Goal: Task Accomplishment & Management: Manage account settings

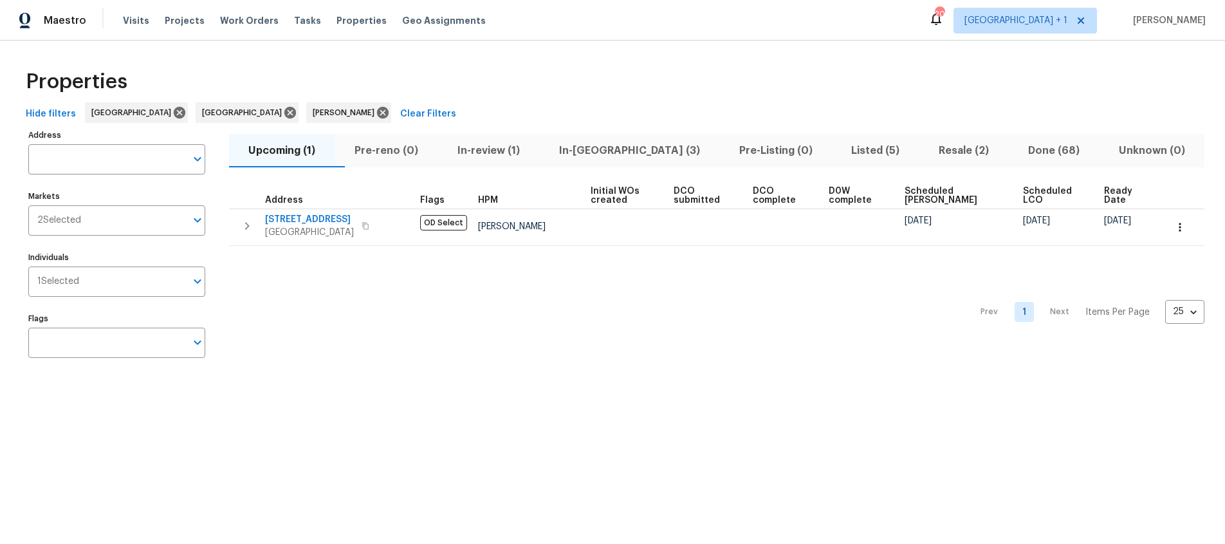
click at [624, 148] on span "In-reno (3)" at bounding box center [629, 151] width 165 height 18
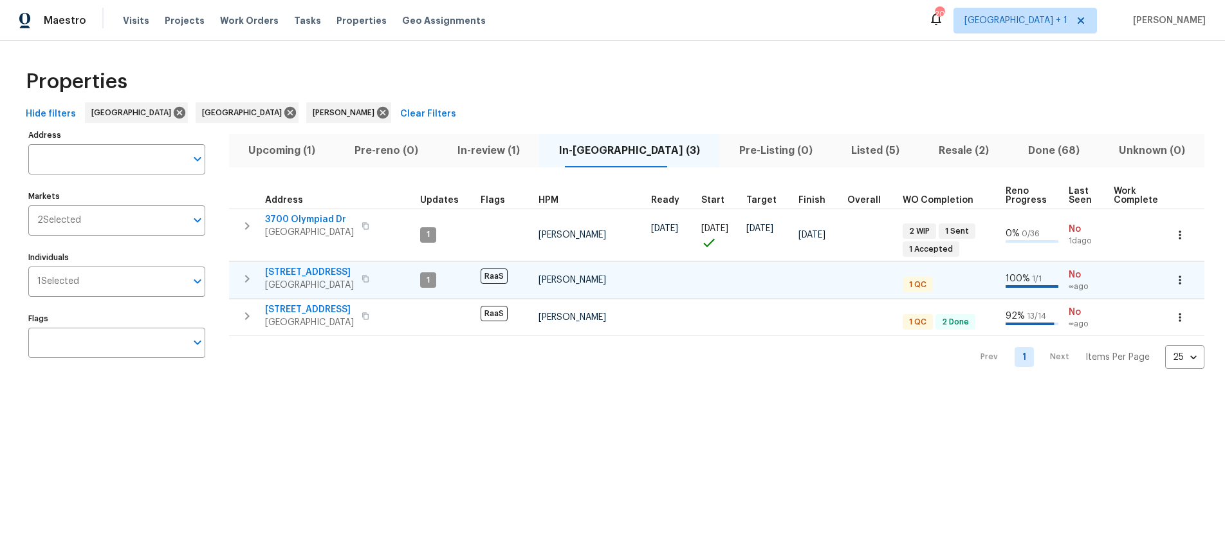
click at [322, 282] on span "Los Angeles, CA 90011" at bounding box center [309, 285] width 89 height 13
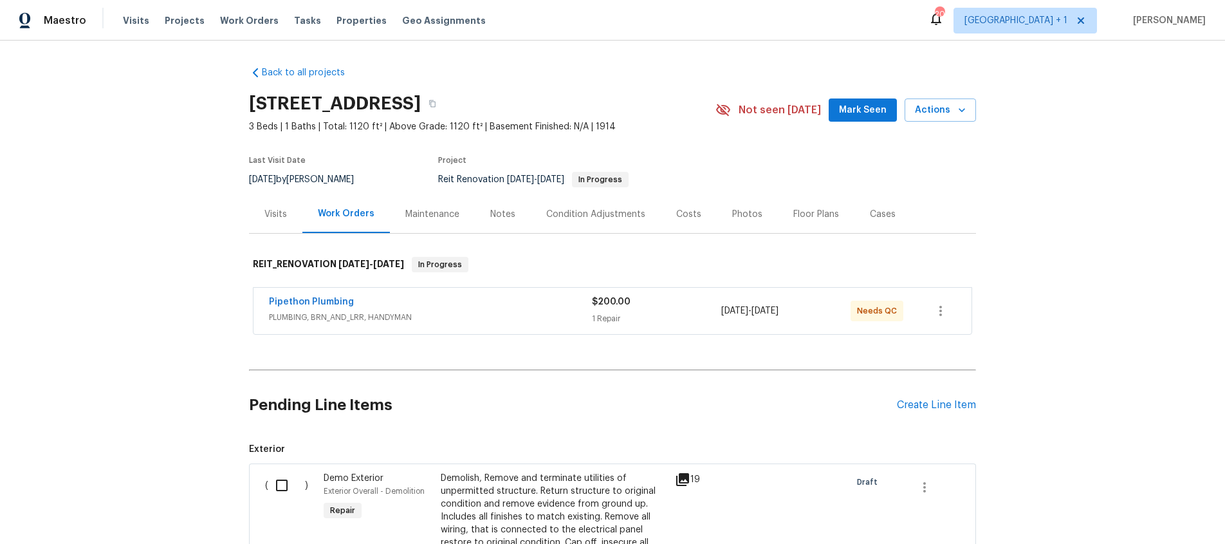
click at [427, 307] on div "Pipethon Plumbing" at bounding box center [430, 302] width 323 height 15
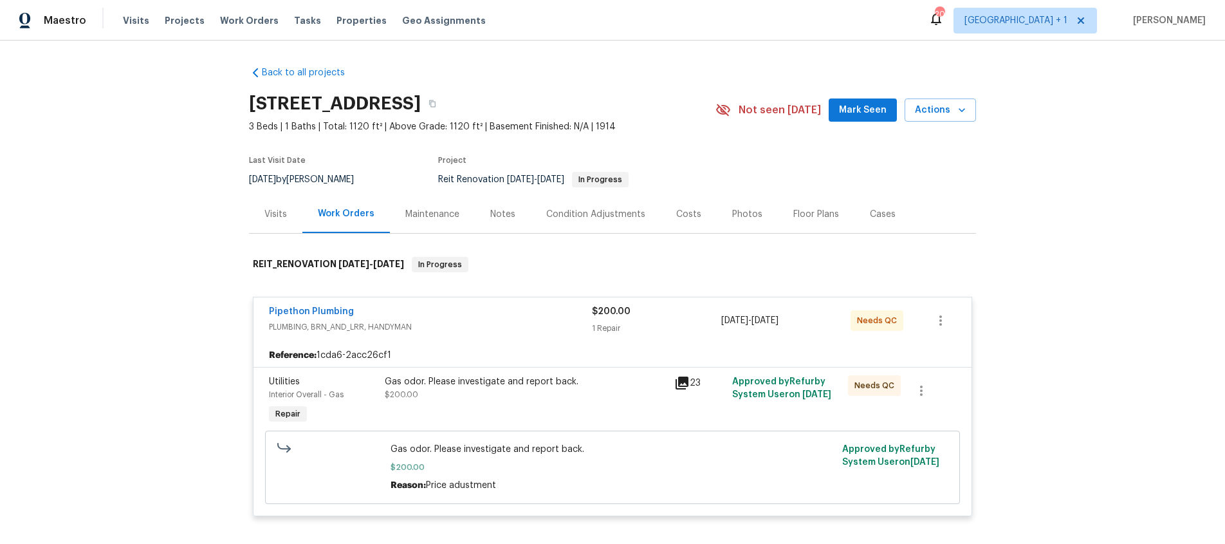
click at [581, 392] on div "Gas odor. Please investigate and report back. $200.00" at bounding box center [526, 388] width 282 height 26
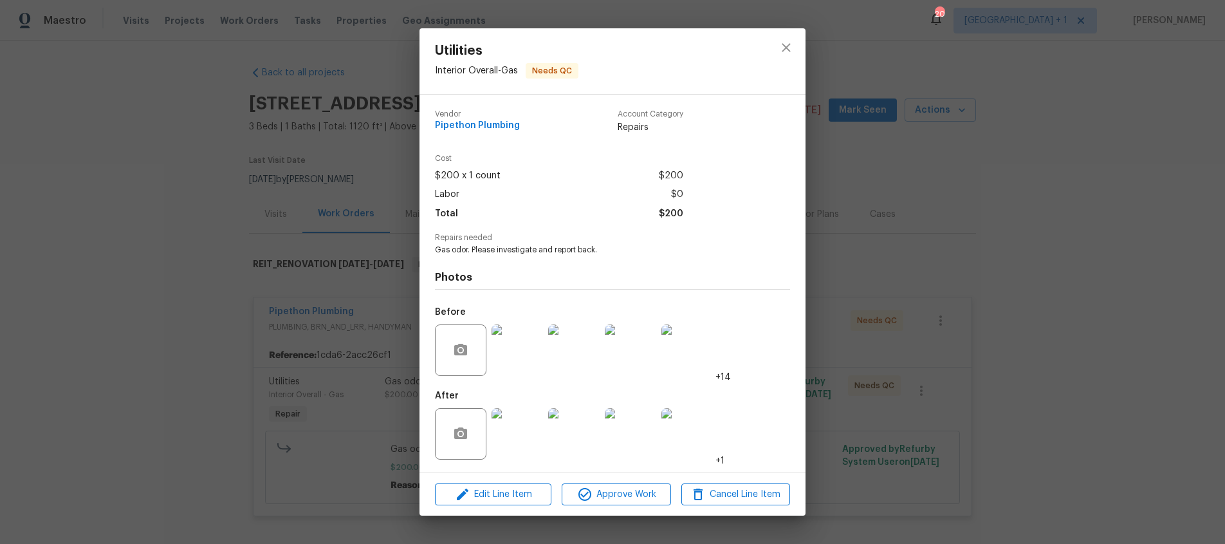
click at [495, 435] on img at bounding box center [517, 433] width 51 height 51
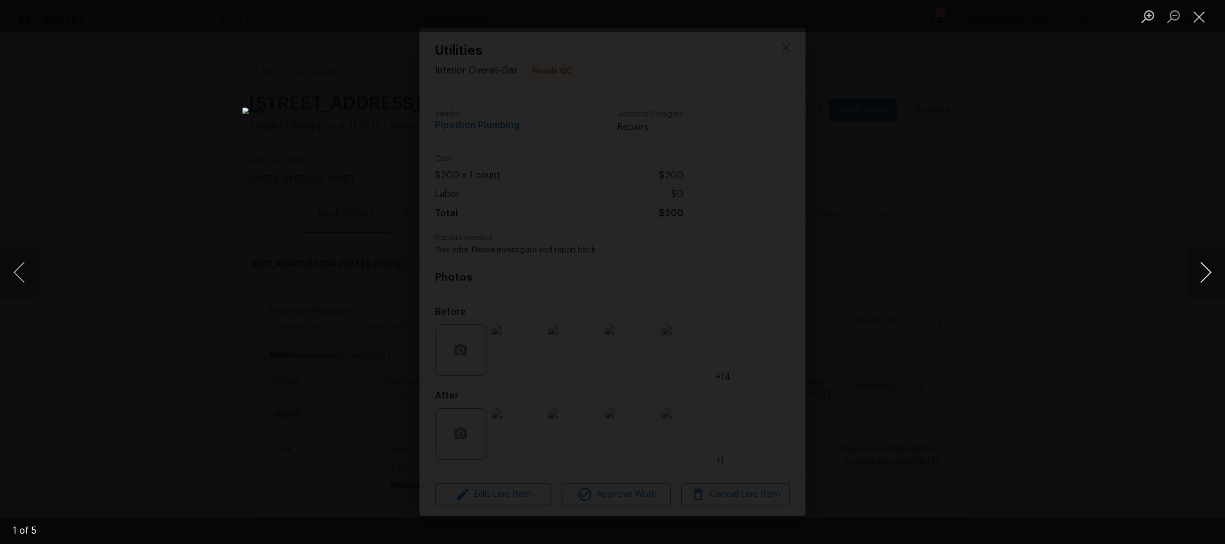
click at [1212, 279] on button "Next image" at bounding box center [1205, 271] width 39 height 51
click at [1211, 277] on button "Next image" at bounding box center [1205, 271] width 39 height 51
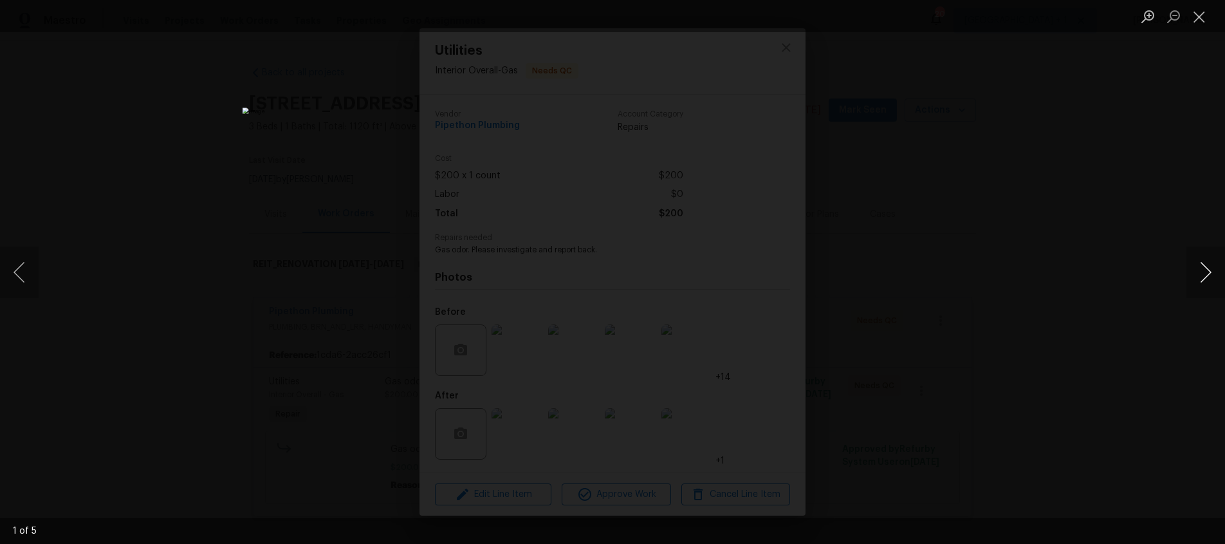
click at [1211, 277] on button "Next image" at bounding box center [1205, 271] width 39 height 51
click at [1204, 20] on button "Close lightbox" at bounding box center [1199, 16] width 26 height 23
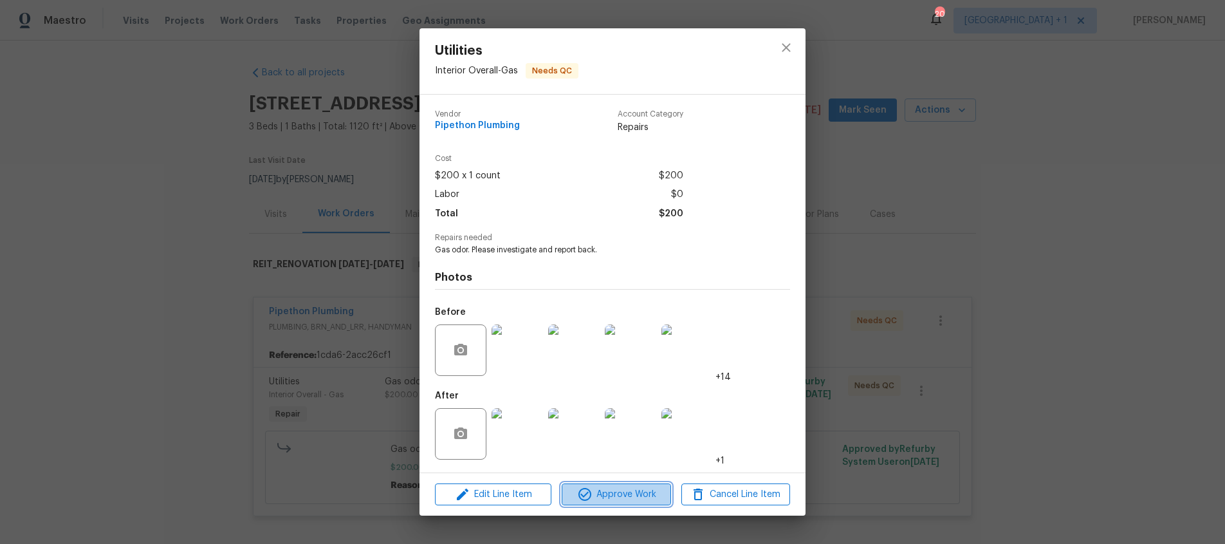
click at [599, 488] on span "Approve Work" at bounding box center [616, 494] width 101 height 16
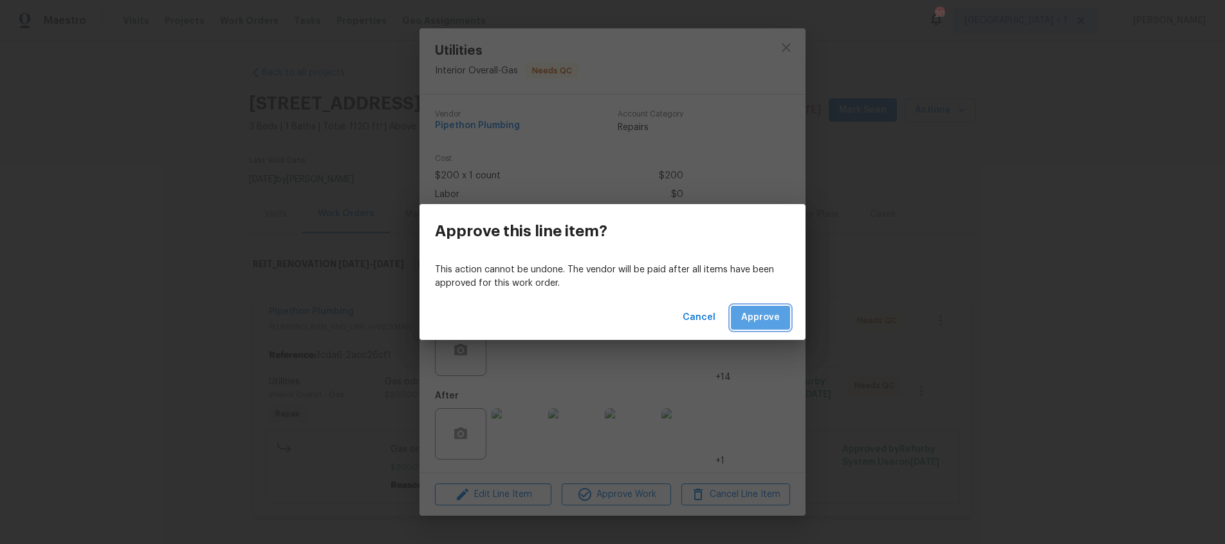
click at [771, 313] on span "Approve" at bounding box center [760, 317] width 39 height 16
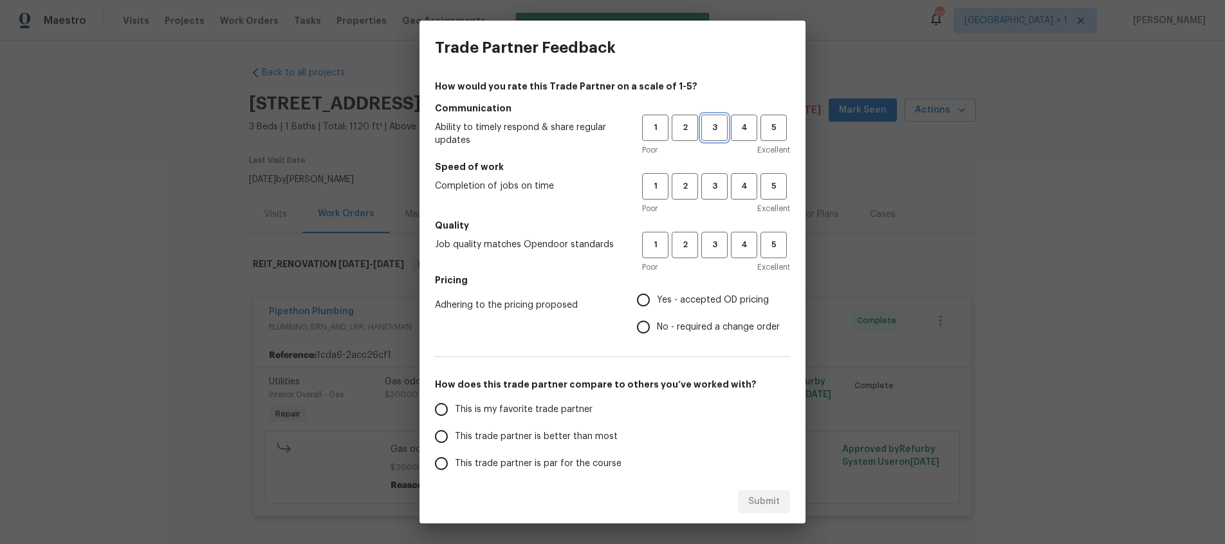
click at [717, 127] on button "3" at bounding box center [714, 128] width 26 height 26
click at [705, 180] on span "3" at bounding box center [715, 186] width 24 height 15
click at [705, 243] on span "3" at bounding box center [715, 244] width 24 height 15
click at [636, 303] on input "Yes - accepted OD pricing" at bounding box center [643, 299] width 27 height 27
radio input "true"
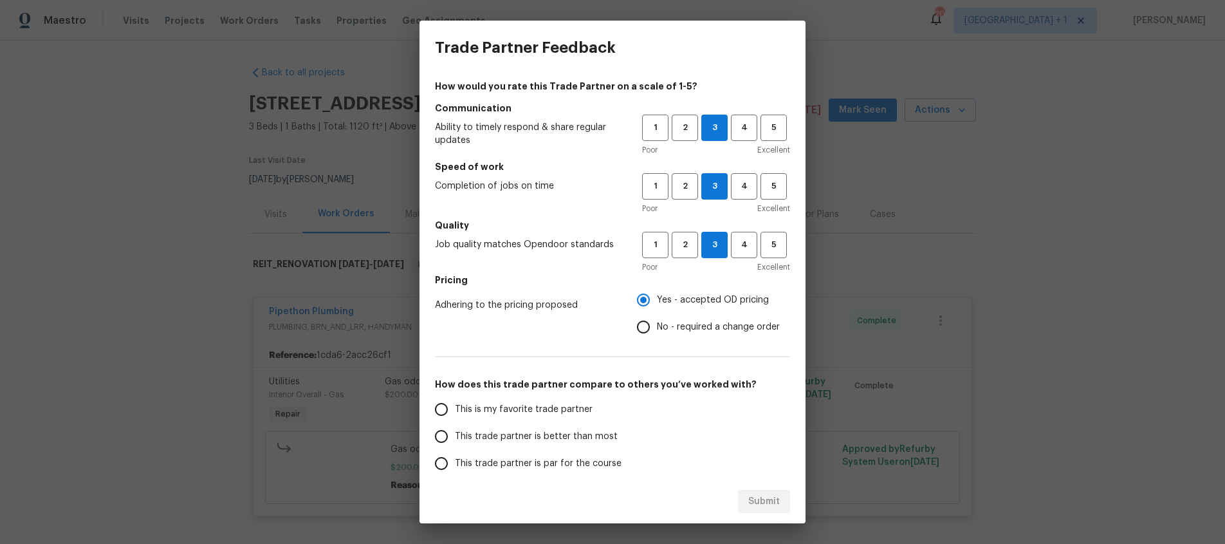
click at [456, 432] on span "This trade partner is better than most" at bounding box center [536, 437] width 163 height 14
click at [455, 432] on input "This trade partner is better than most" at bounding box center [441, 436] width 27 height 27
click at [772, 508] on span "Submit" at bounding box center [764, 501] width 32 height 16
radio input "true"
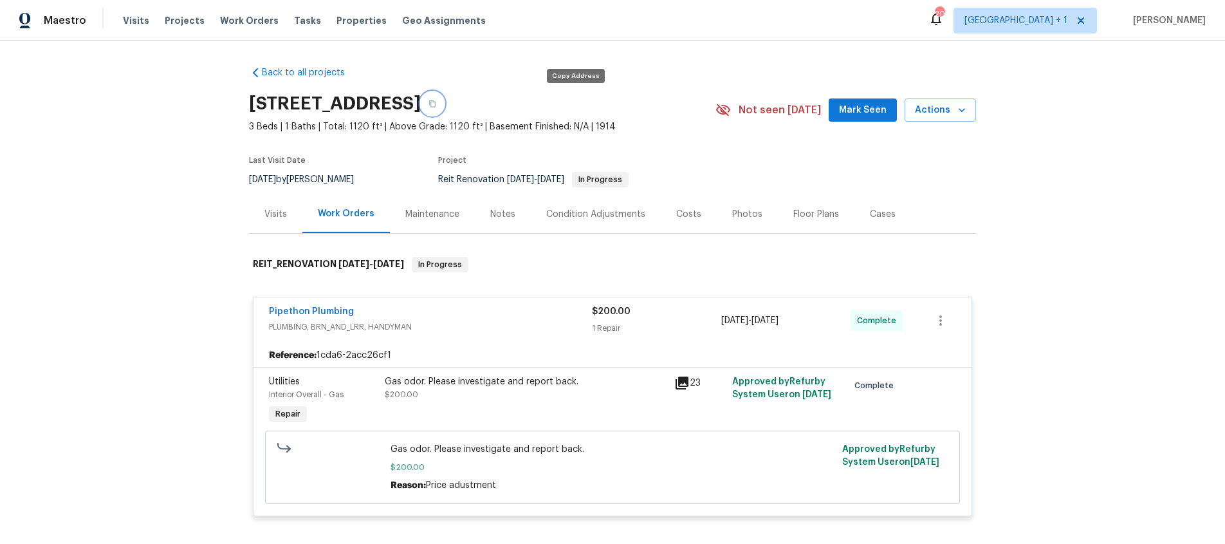
click at [436, 104] on icon "button" at bounding box center [433, 104] width 8 height 8
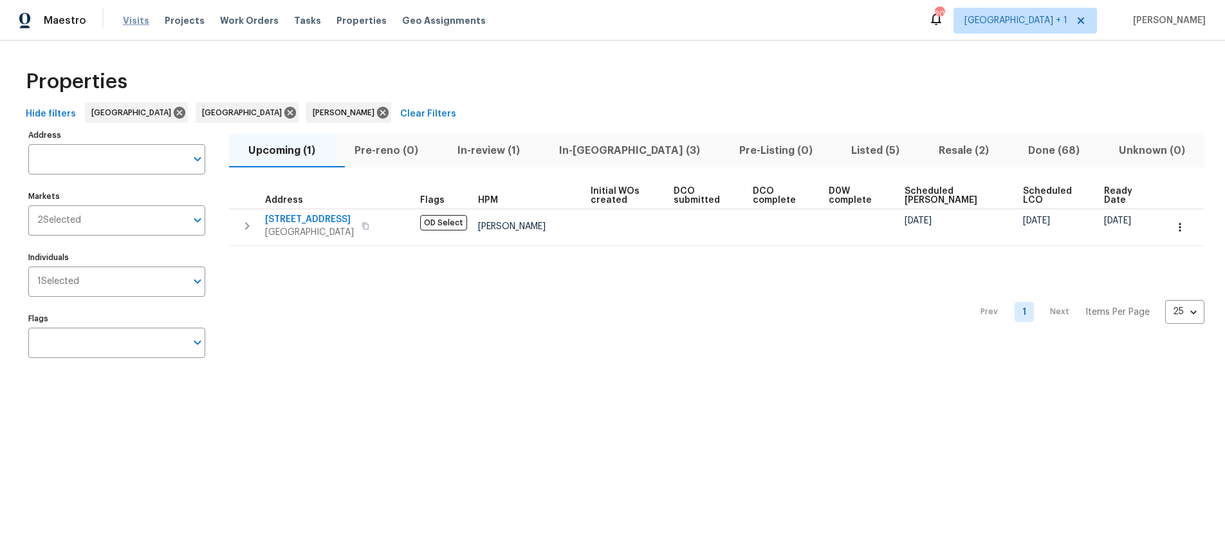
click at [141, 23] on span "Visits" at bounding box center [136, 20] width 26 height 13
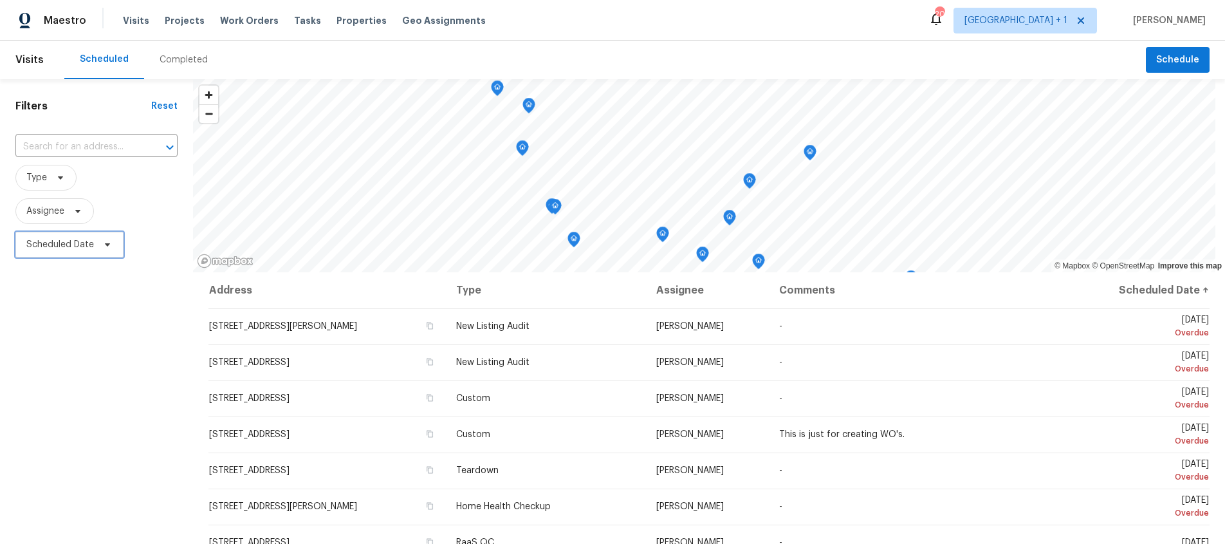
click at [39, 241] on span "Scheduled Date" at bounding box center [60, 244] width 68 height 13
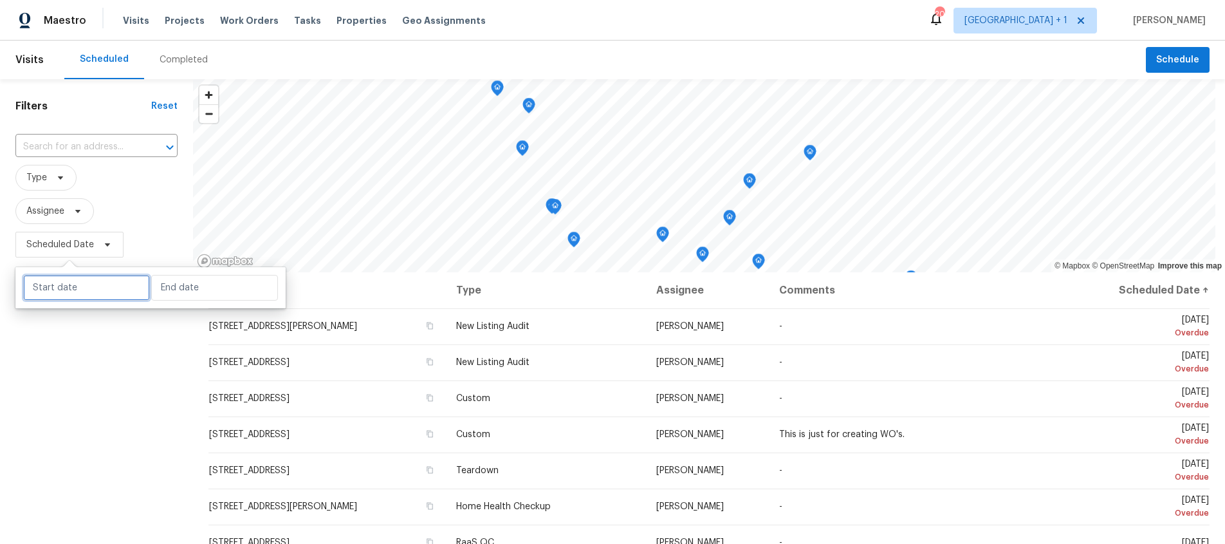
click at [51, 282] on input "text" at bounding box center [86, 288] width 127 height 26
select select "8"
select select "2025"
select select "9"
select select "2025"
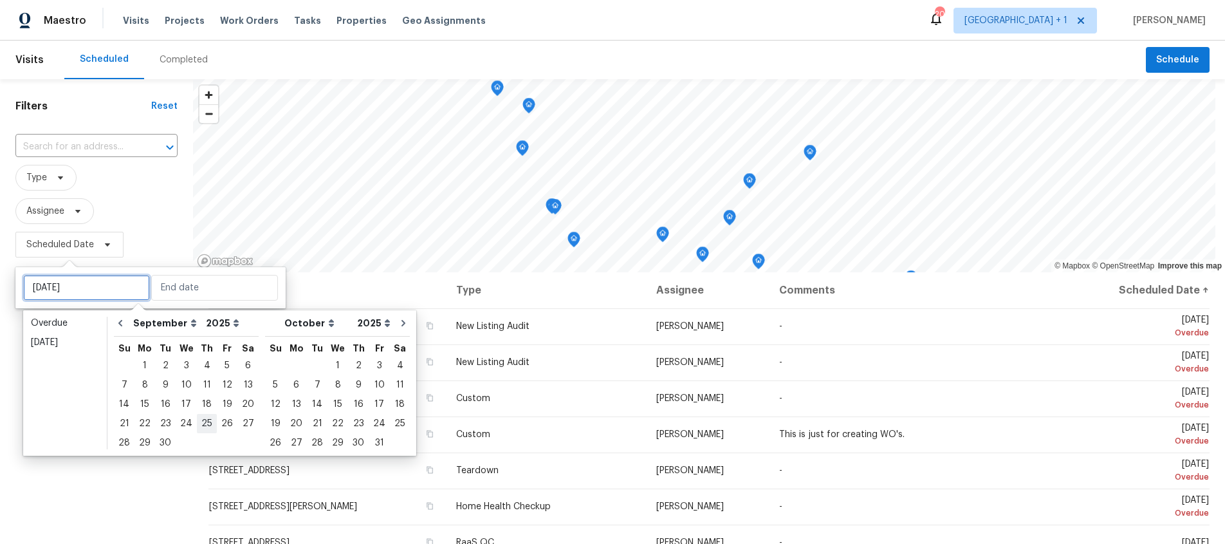
type input "Thu, Sep 25"
click at [167, 442] on div "30" at bounding box center [165, 443] width 21 height 18
type input "Tue, Sep 30"
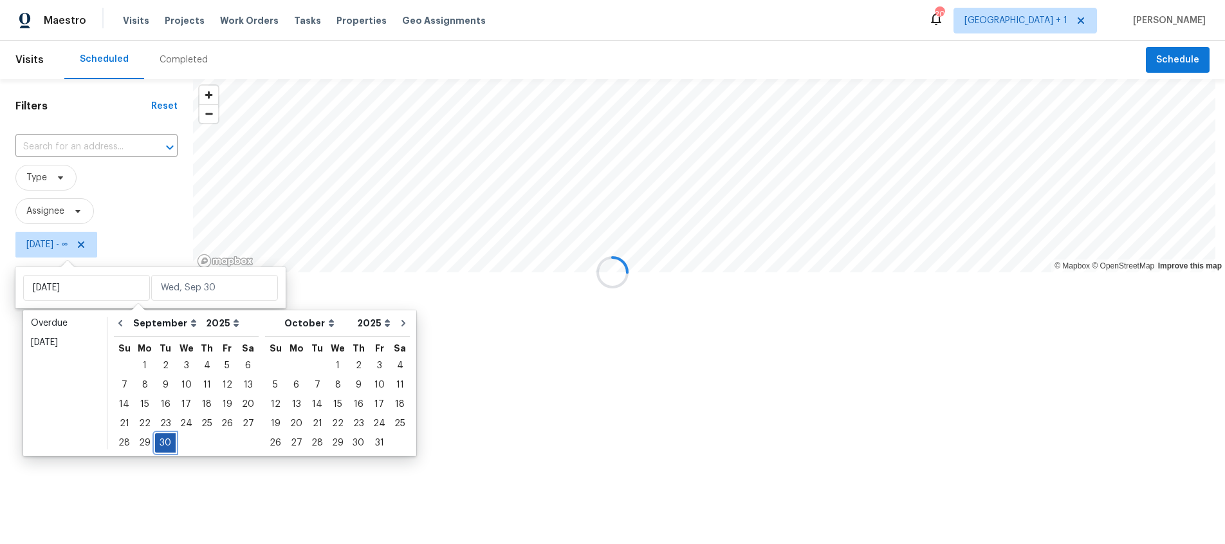
click at [167, 442] on div "30" at bounding box center [165, 443] width 21 height 18
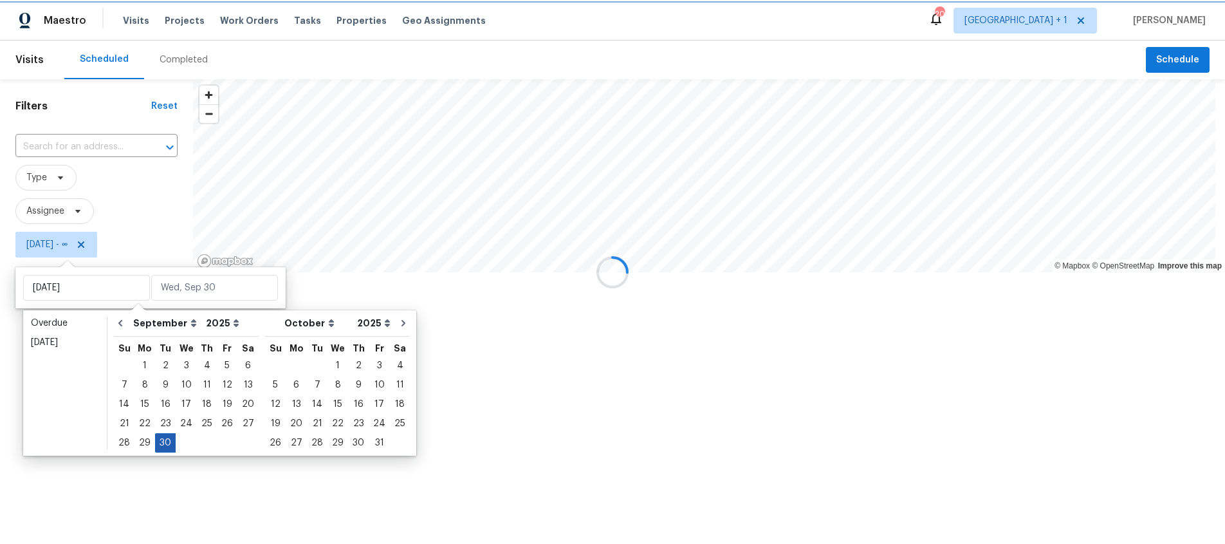
type input "Tue, Sep 30"
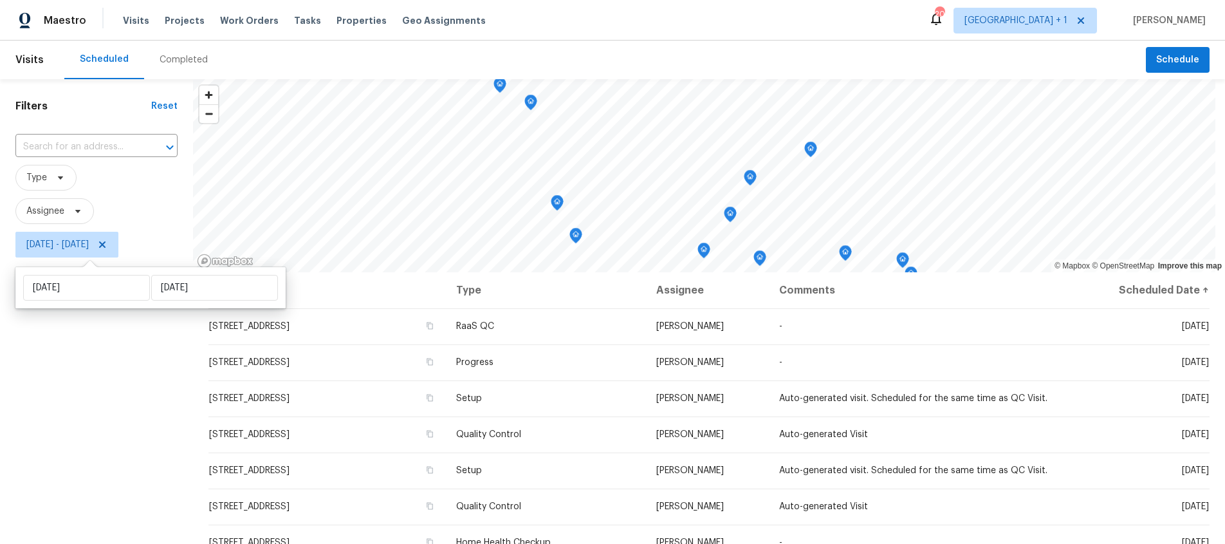
click at [70, 416] on div "Filters Reset ​ Type Assignee Tue, Sep 30 - Tue, Sep 30" at bounding box center [96, 393] width 193 height 628
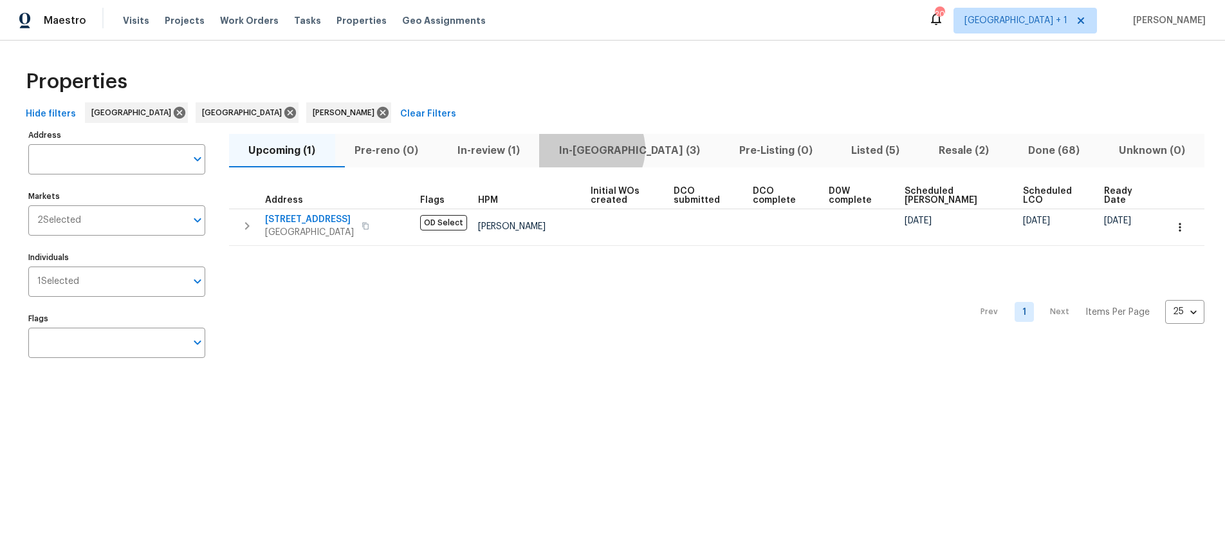
click at [616, 149] on span "In-reno (3)" at bounding box center [629, 151] width 165 height 18
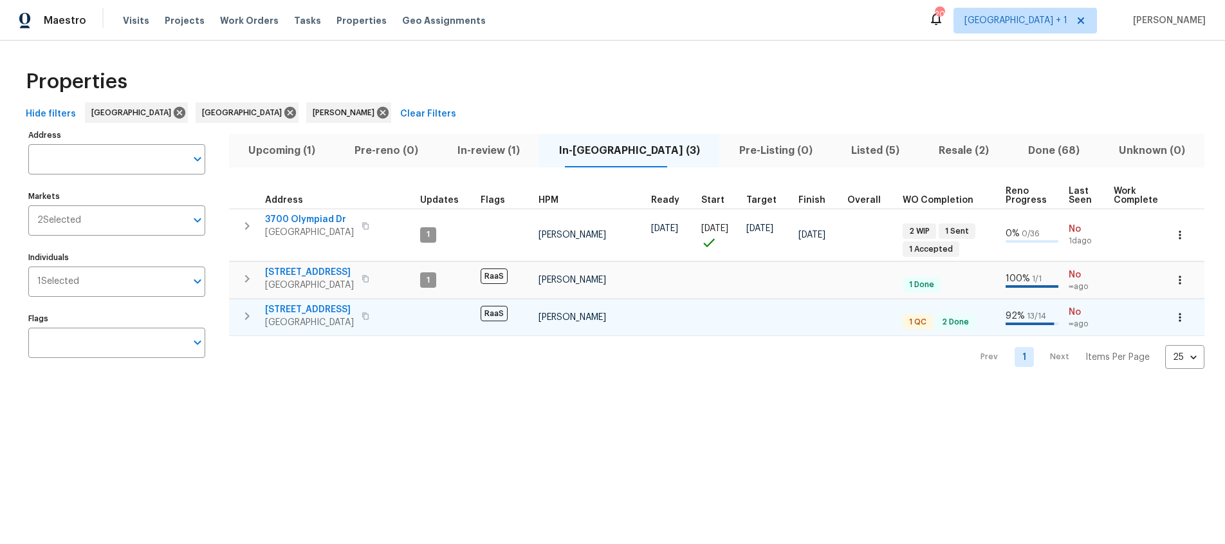
click at [339, 322] on span "Los Angeles, CA 90043" at bounding box center [309, 322] width 89 height 13
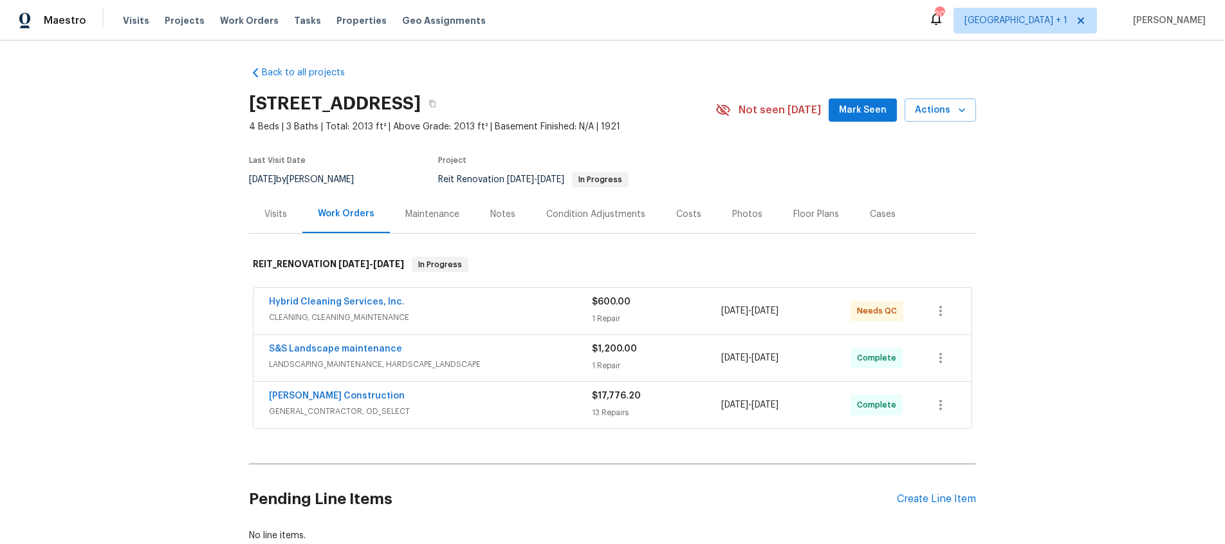
click at [474, 308] on div "Hybrid Cleaning Services, Inc." at bounding box center [430, 302] width 323 height 15
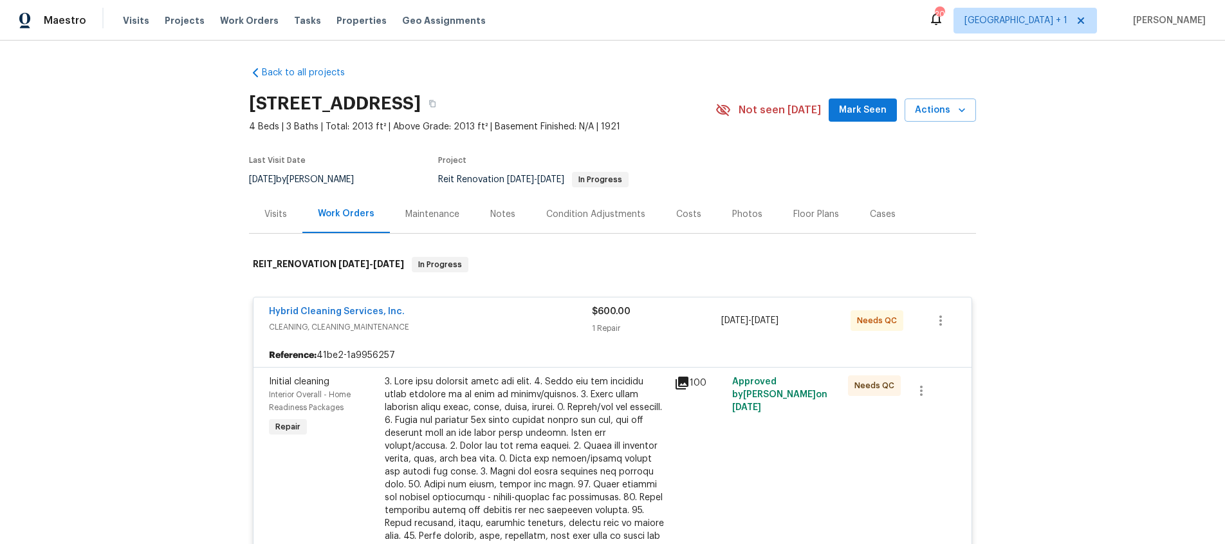
click at [676, 384] on icon at bounding box center [682, 382] width 13 height 13
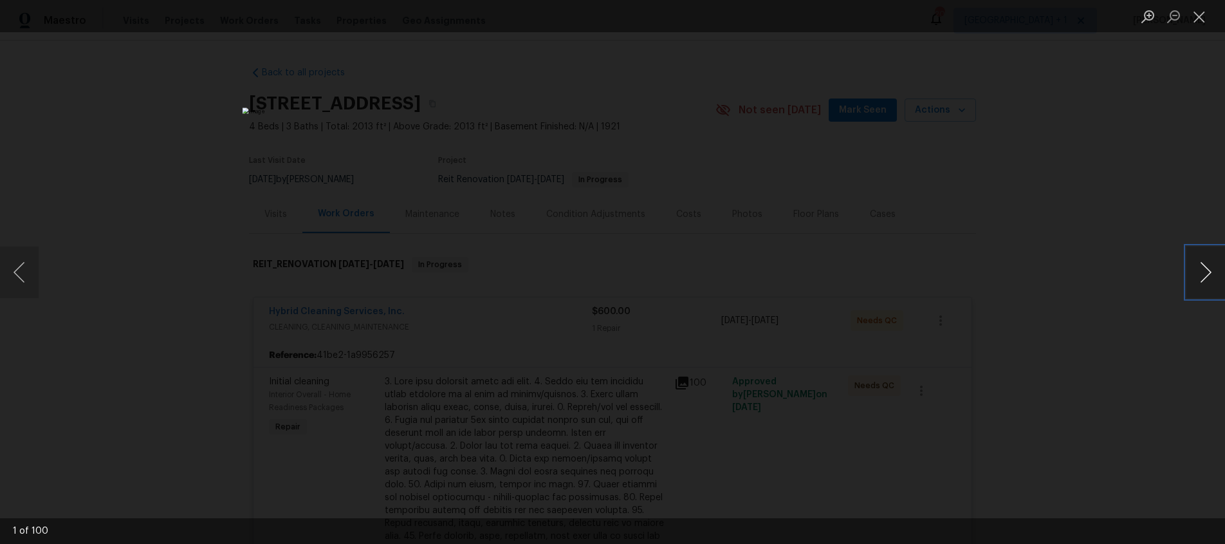
click at [1195, 275] on button "Next image" at bounding box center [1205, 271] width 39 height 51
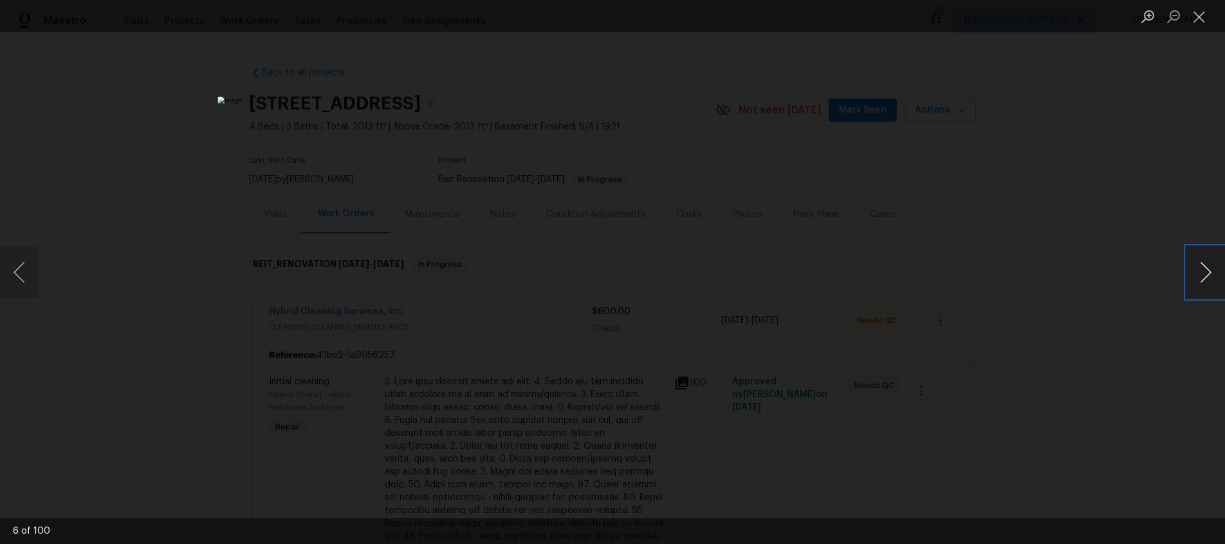
click at [1195, 275] on button "Next image" at bounding box center [1205, 271] width 39 height 51
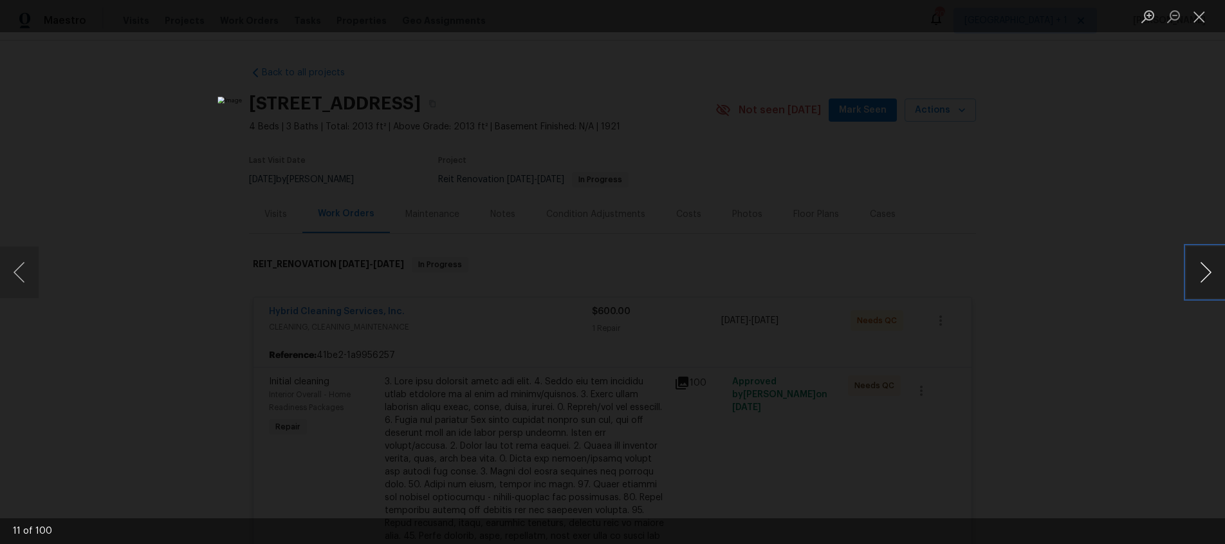
click at [1195, 275] on button "Next image" at bounding box center [1205, 271] width 39 height 51
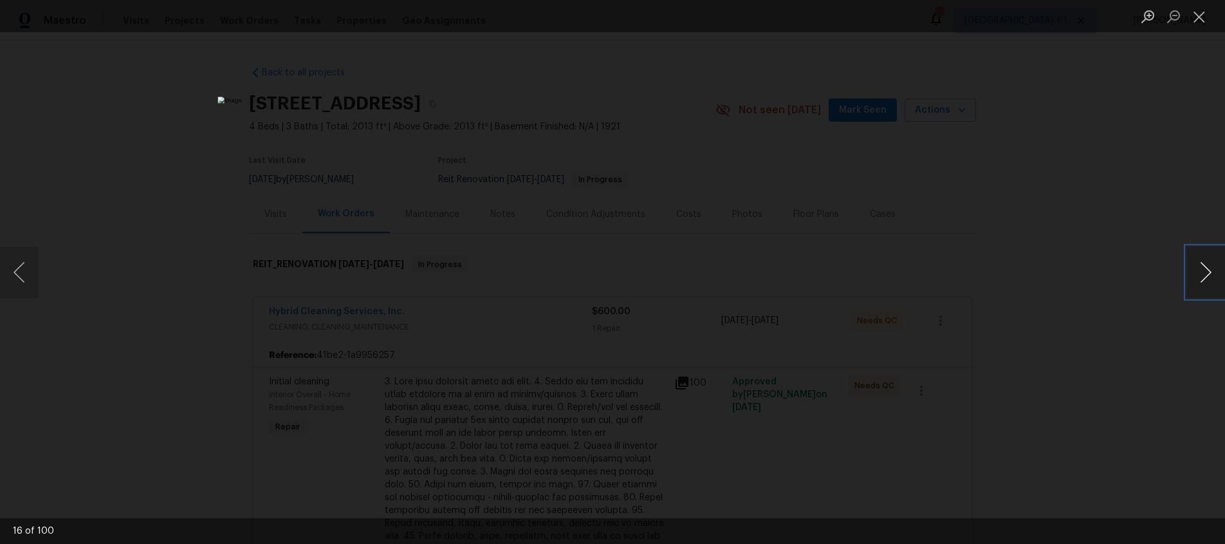
click at [1195, 275] on button "Next image" at bounding box center [1205, 271] width 39 height 51
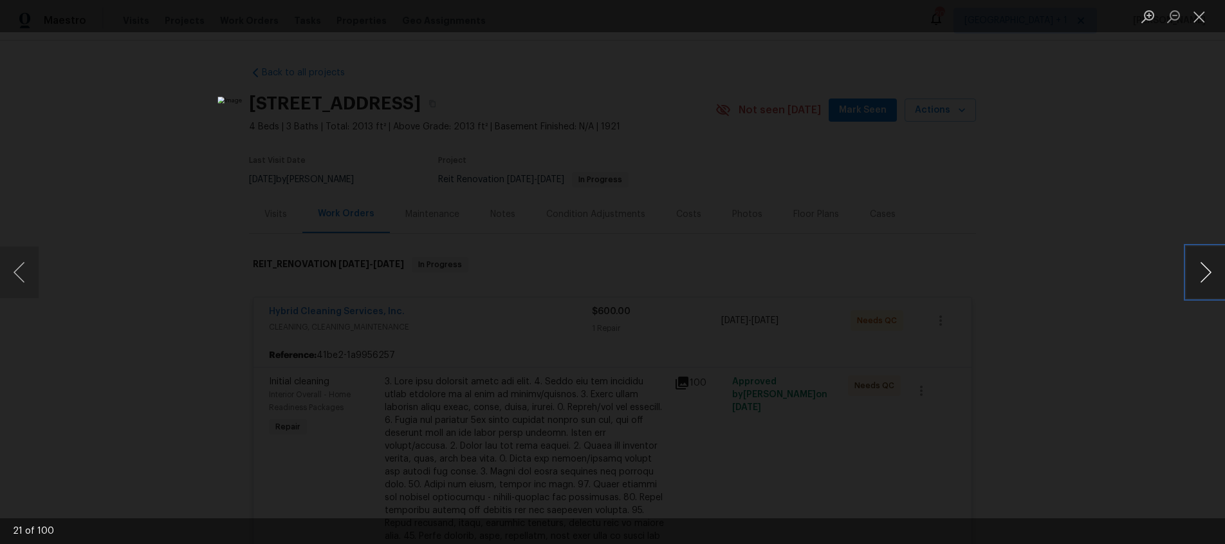
click at [1195, 275] on button "Next image" at bounding box center [1205, 271] width 39 height 51
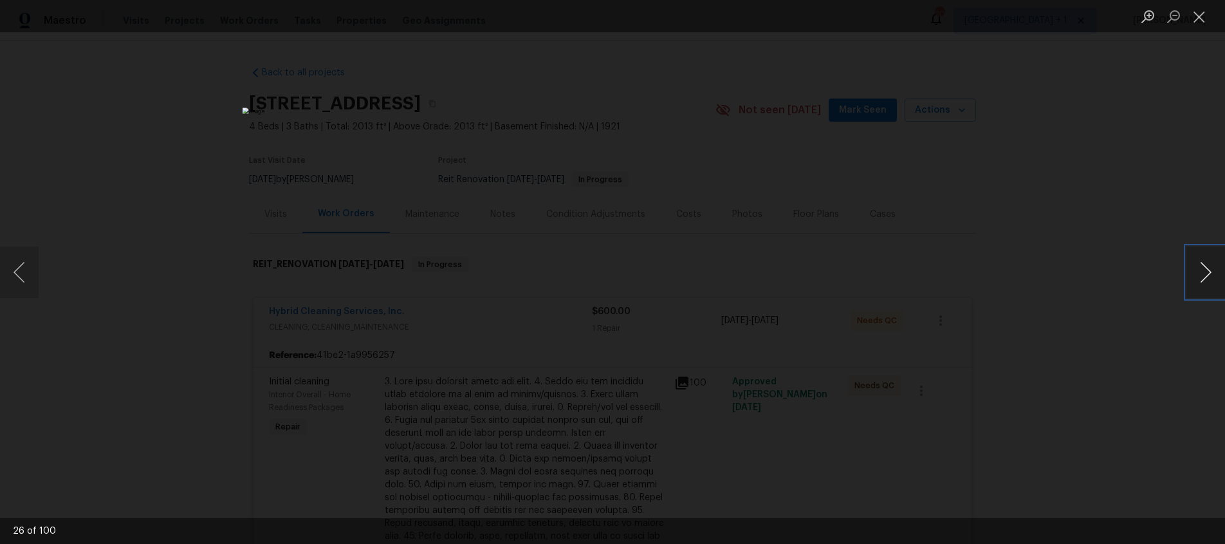
click at [1195, 275] on button "Next image" at bounding box center [1205, 271] width 39 height 51
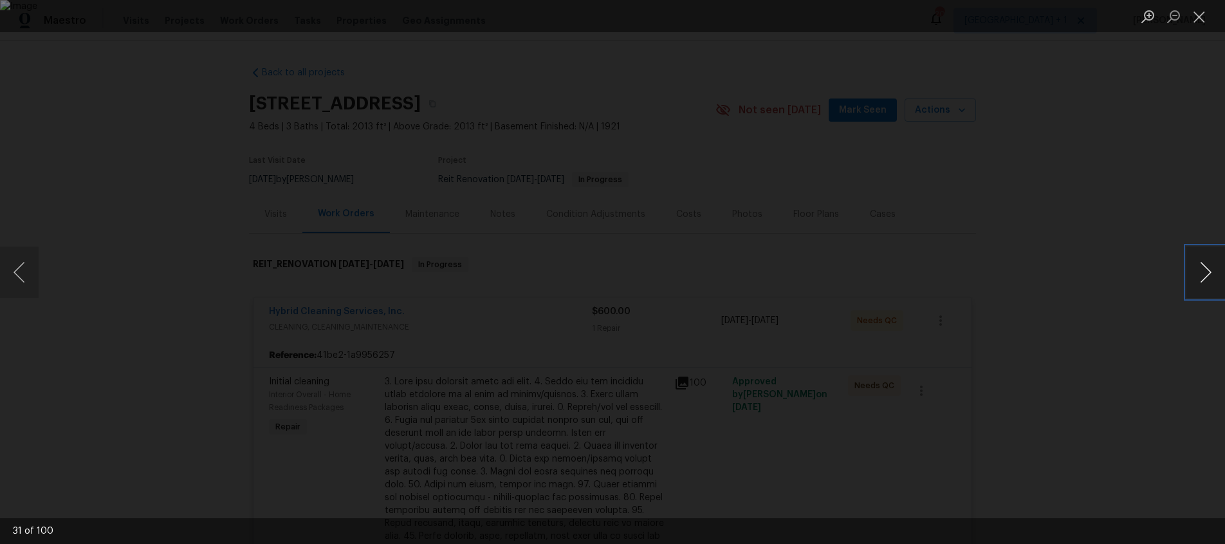
click at [1195, 275] on button "Next image" at bounding box center [1205, 271] width 39 height 51
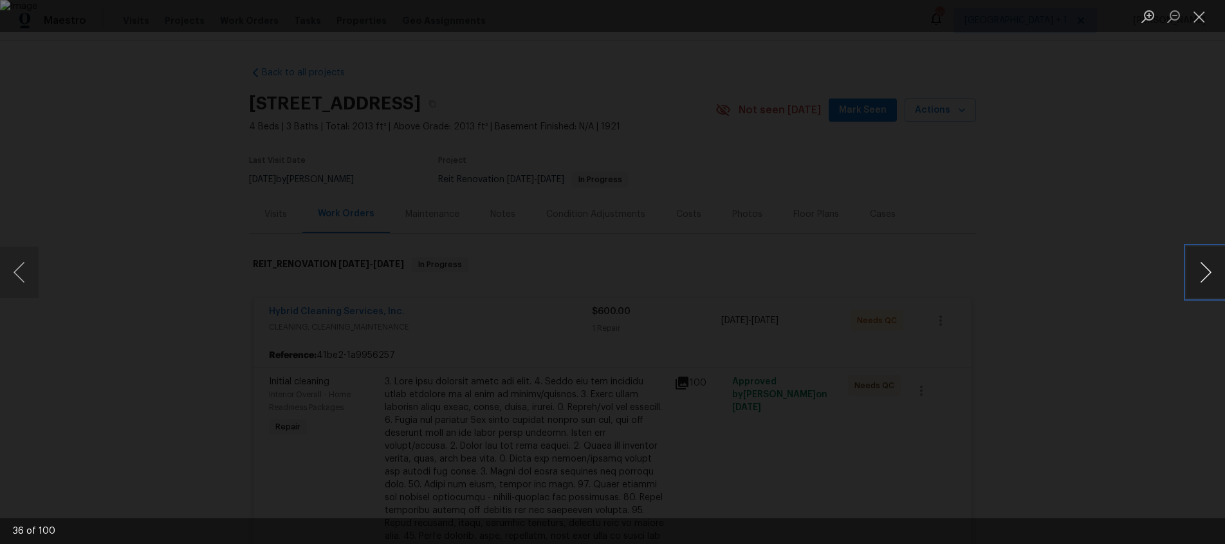
click at [1195, 275] on button "Next image" at bounding box center [1205, 271] width 39 height 51
click at [14, 267] on button "Previous image" at bounding box center [19, 271] width 39 height 51
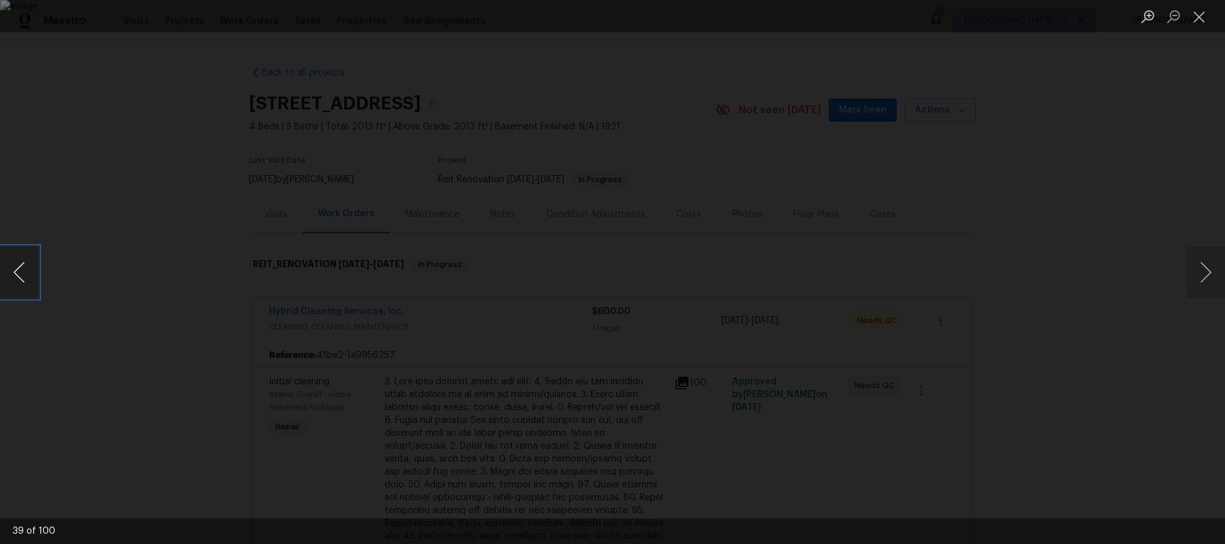
click at [14, 267] on button "Previous image" at bounding box center [19, 271] width 39 height 51
click at [1203, 273] on button "Next image" at bounding box center [1205, 271] width 39 height 51
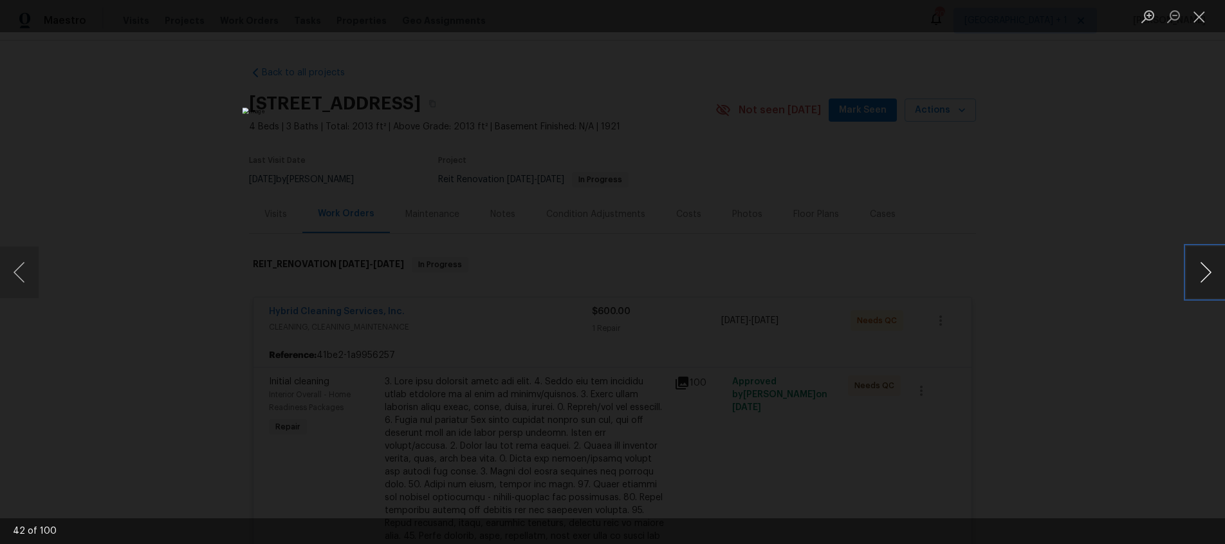
click at [1203, 273] on button "Next image" at bounding box center [1205, 271] width 39 height 51
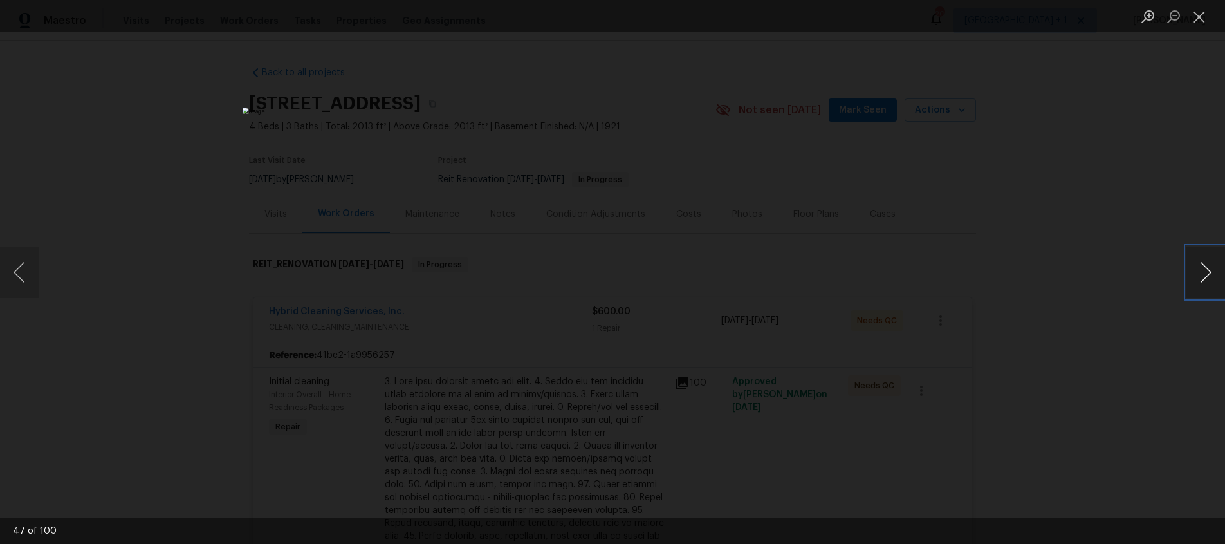
click at [1203, 273] on button "Next image" at bounding box center [1205, 271] width 39 height 51
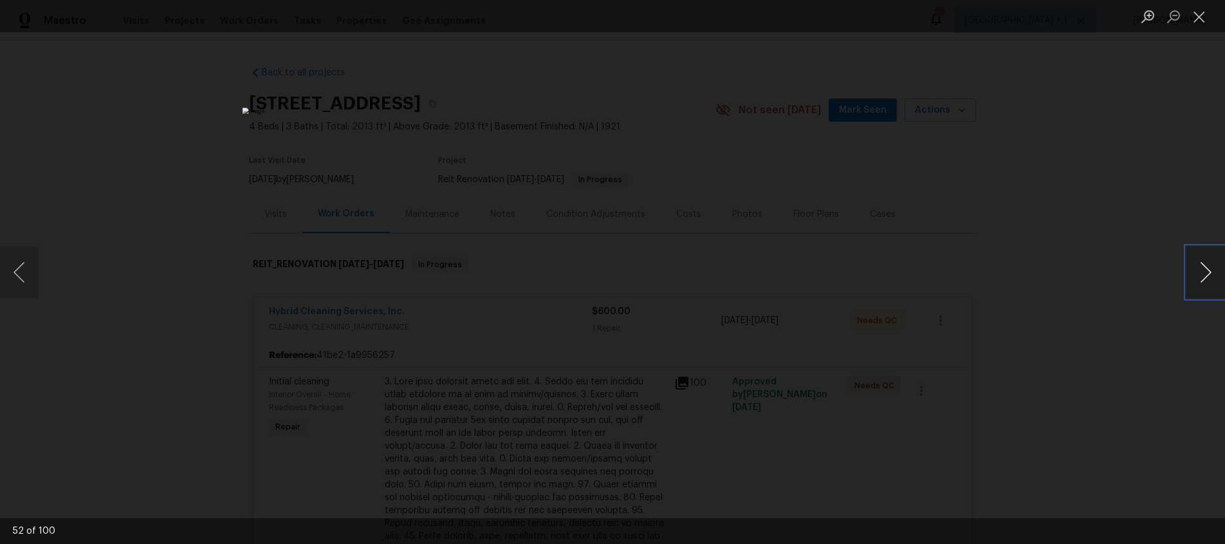
click at [1203, 273] on button "Next image" at bounding box center [1205, 271] width 39 height 51
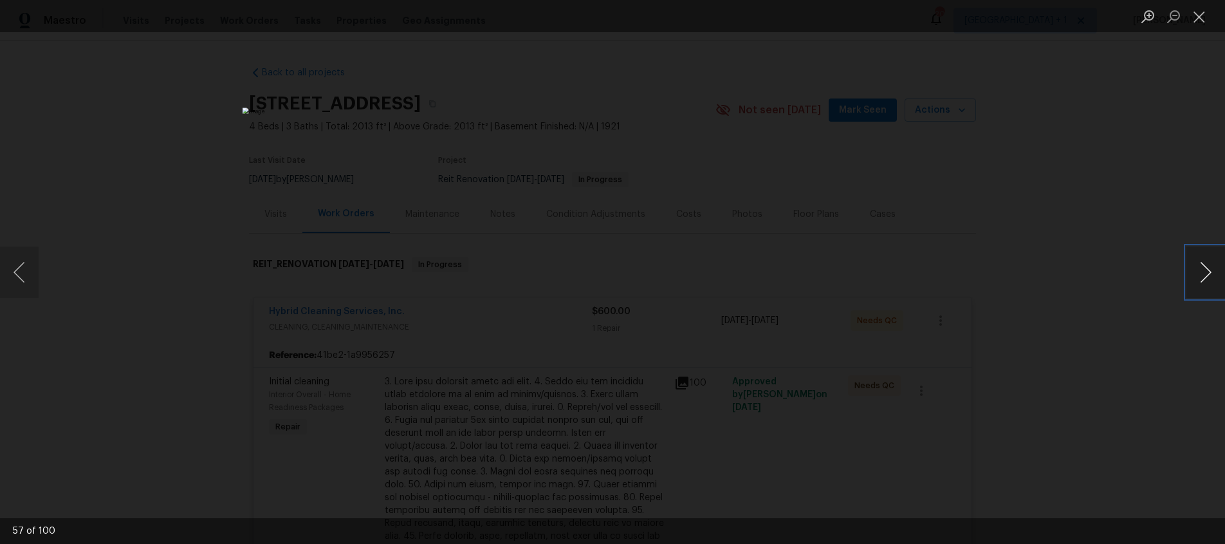
click at [1203, 273] on button "Next image" at bounding box center [1205, 271] width 39 height 51
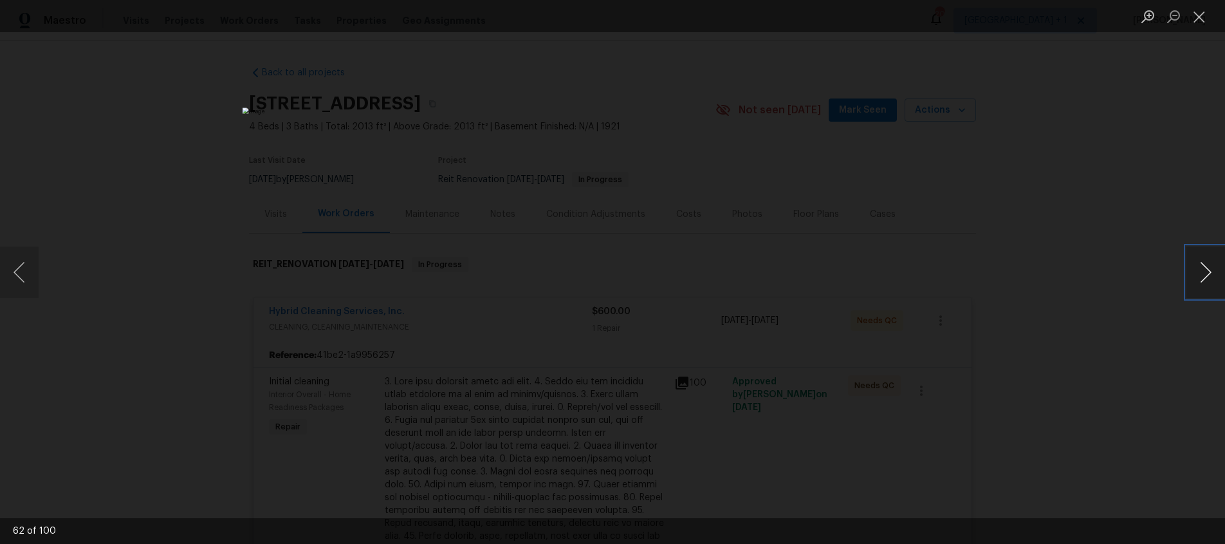
click at [1203, 273] on button "Next image" at bounding box center [1205, 271] width 39 height 51
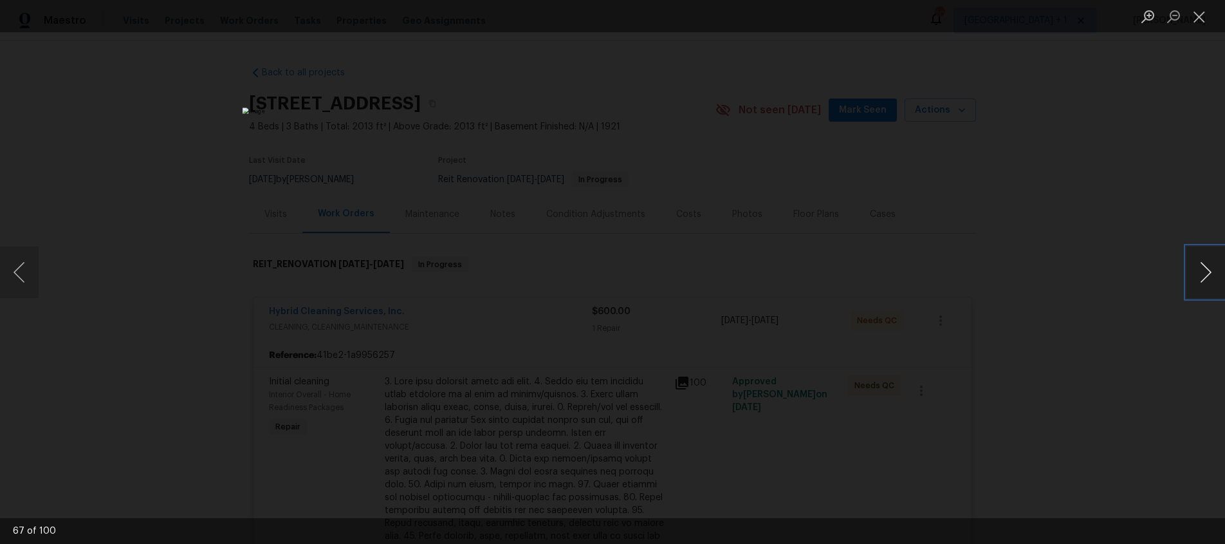
click at [1203, 273] on button "Next image" at bounding box center [1205, 271] width 39 height 51
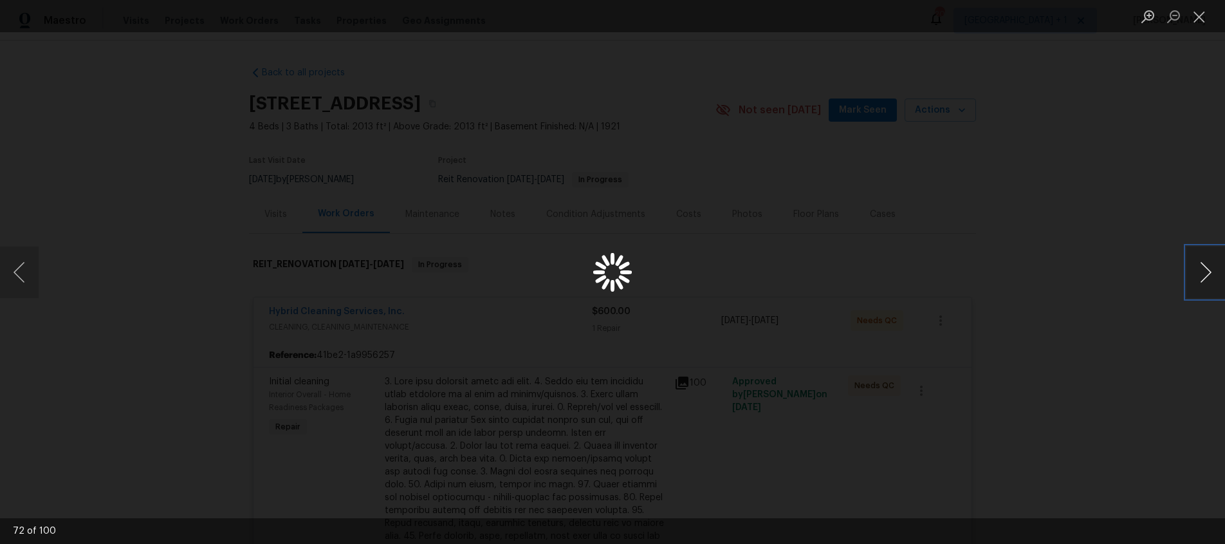
click at [1203, 273] on button "Next image" at bounding box center [1205, 271] width 39 height 51
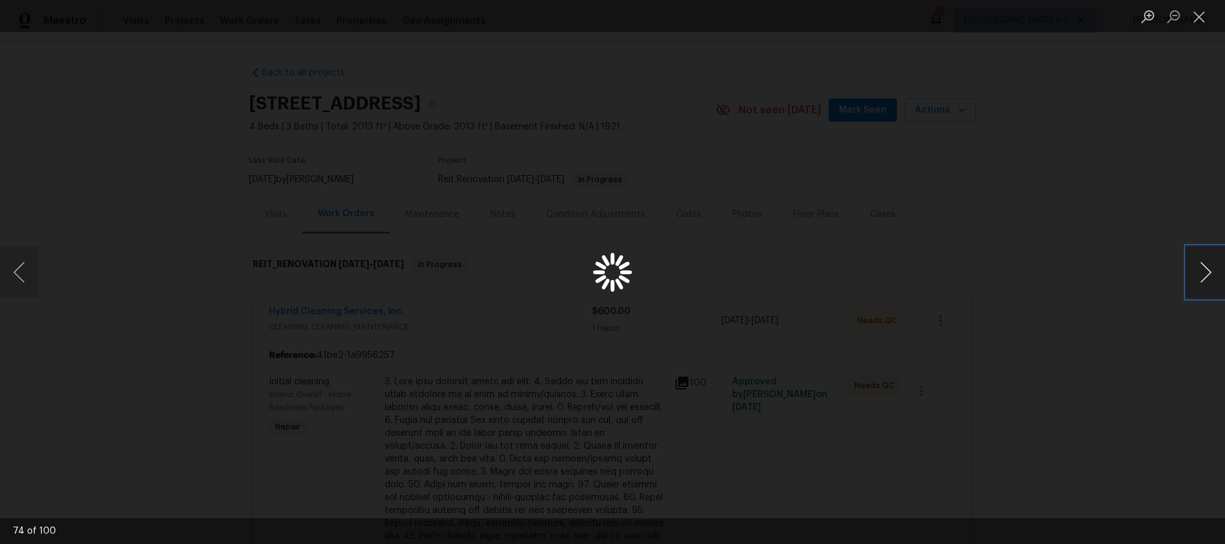
click at [1203, 273] on button "Next image" at bounding box center [1205, 271] width 39 height 51
click at [1201, 283] on button "Next image" at bounding box center [1205, 271] width 39 height 51
click at [25, 276] on button "Previous image" at bounding box center [19, 271] width 39 height 51
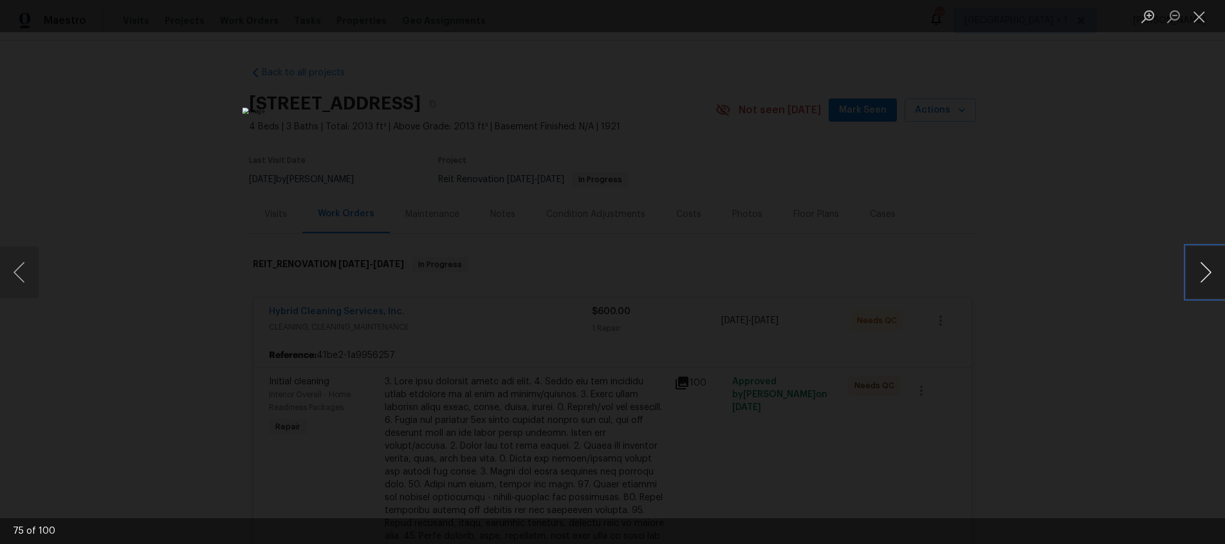
click at [1199, 270] on button "Next image" at bounding box center [1205, 271] width 39 height 51
click at [1201, 274] on button "Next image" at bounding box center [1205, 271] width 39 height 51
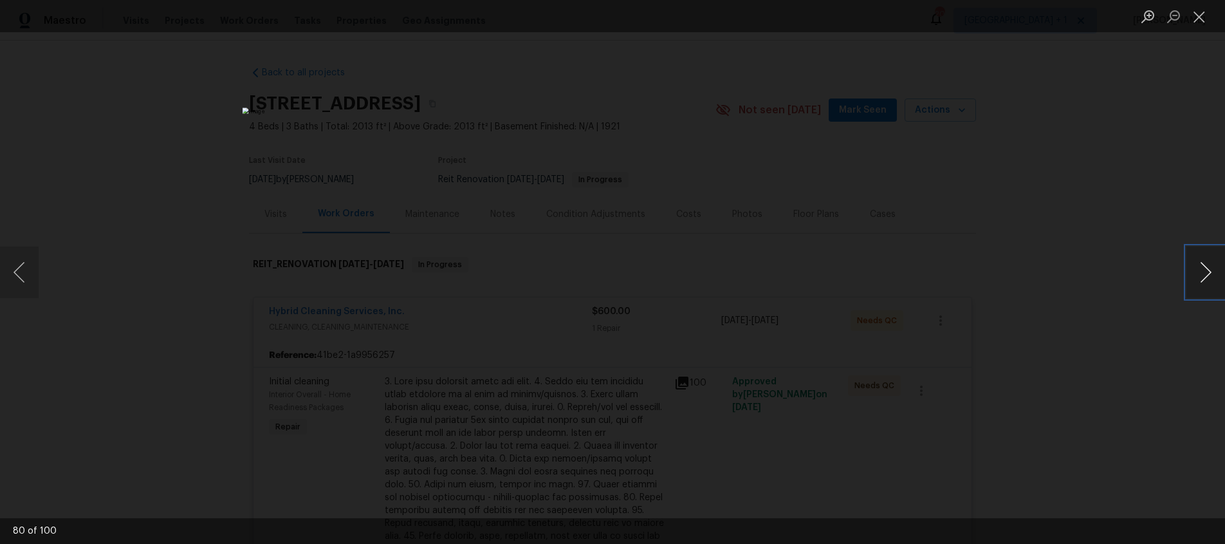
click at [1201, 274] on button "Next image" at bounding box center [1205, 271] width 39 height 51
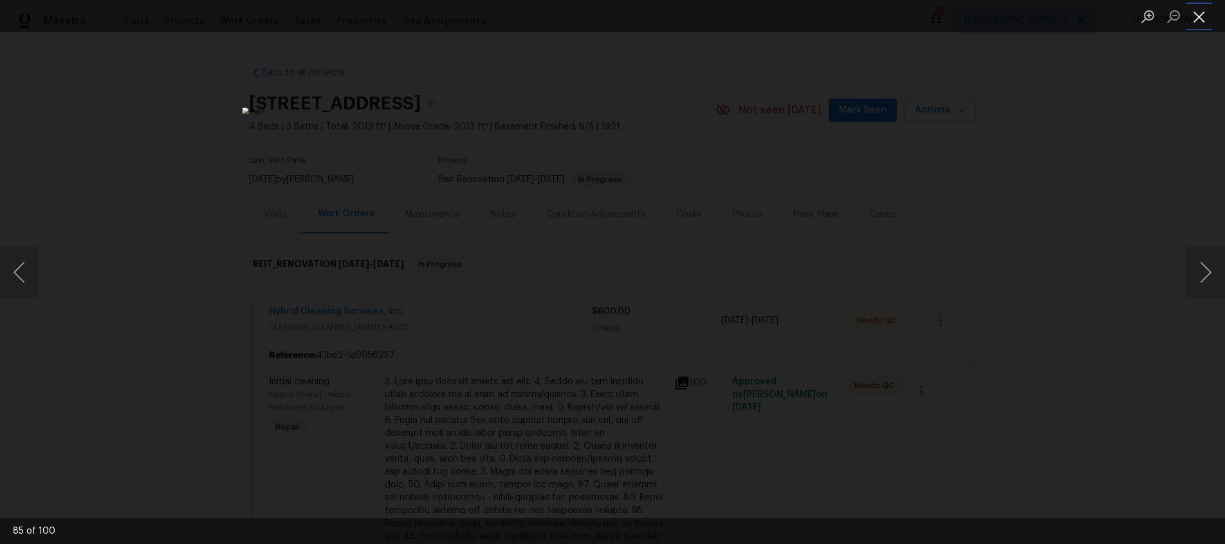
click at [1194, 11] on button "Close lightbox" at bounding box center [1199, 16] width 26 height 23
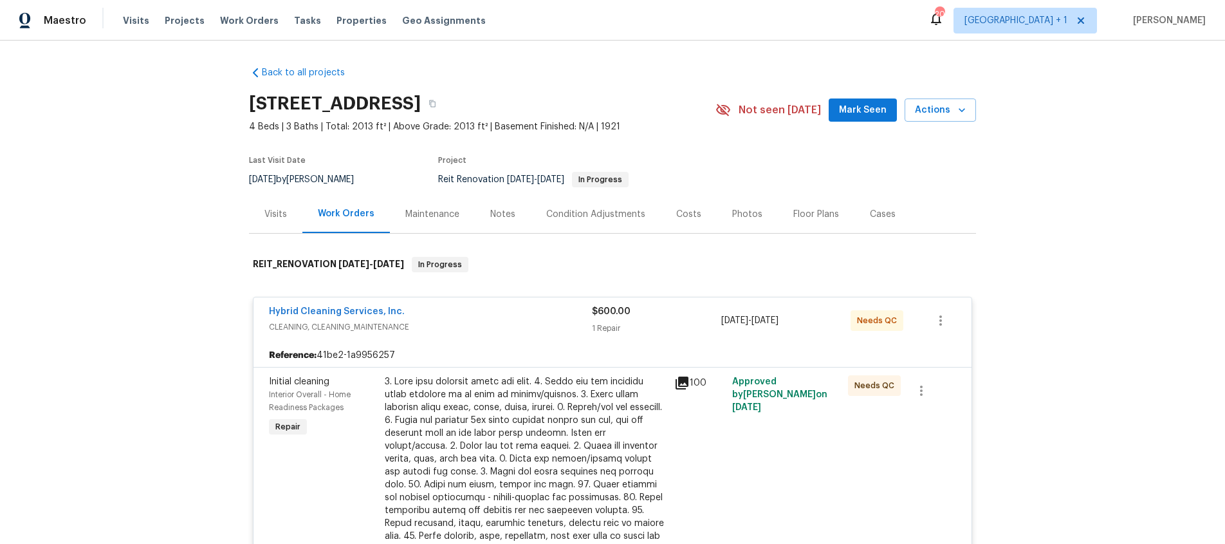
click at [1089, 193] on div "Back to all projects 5012 8th Ave, Los Angeles, CA 90043 4 Beds | 3 Baths | Tot…" at bounding box center [612, 292] width 1225 height 503
click at [472, 317] on div "Hybrid Cleaning Services, Inc." at bounding box center [430, 312] width 323 height 15
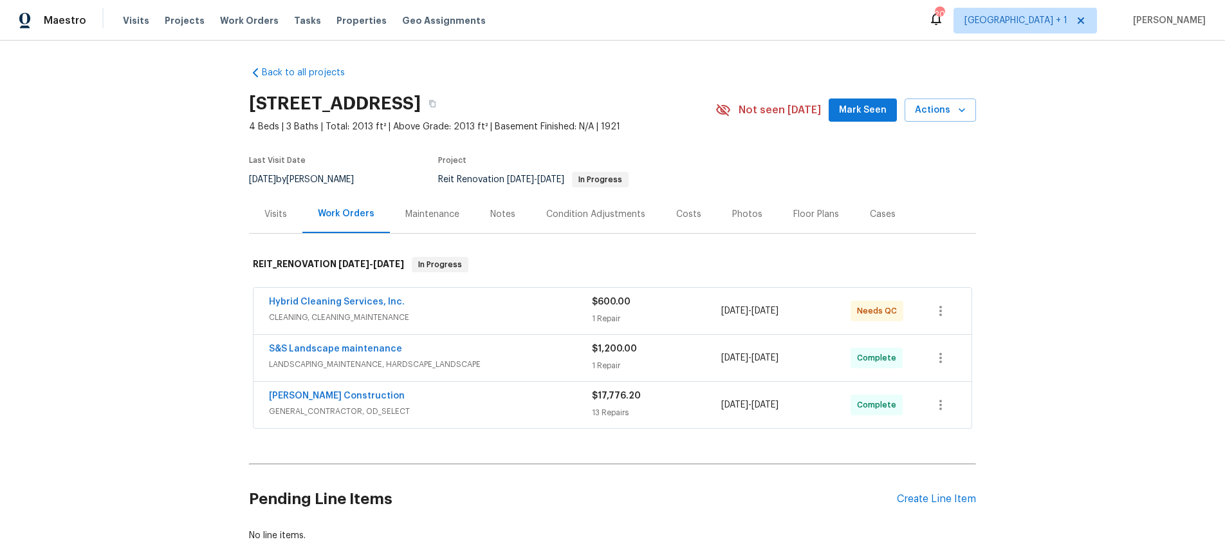
click at [472, 317] on span "CLEANING, CLEANING_MAINTENANCE" at bounding box center [430, 317] width 323 height 13
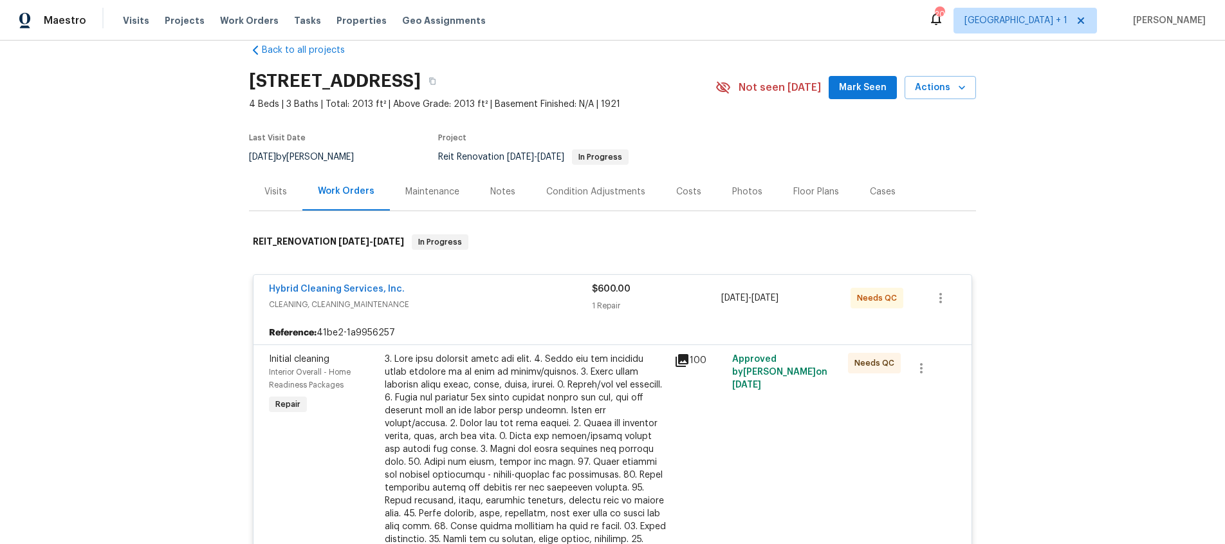
scroll to position [167, 0]
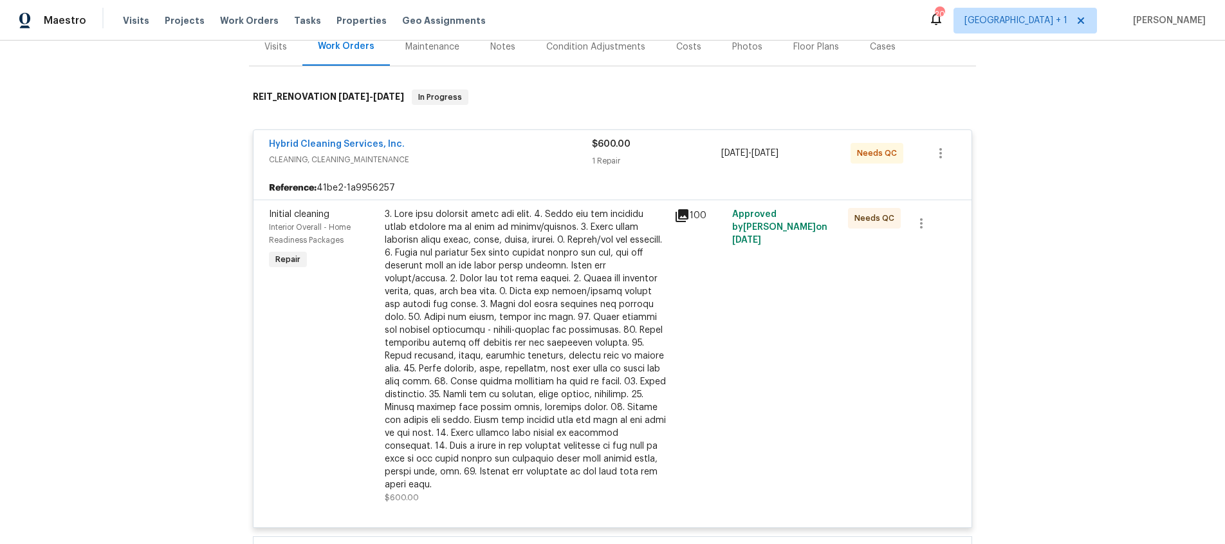
click at [508, 366] on div at bounding box center [526, 349] width 282 height 283
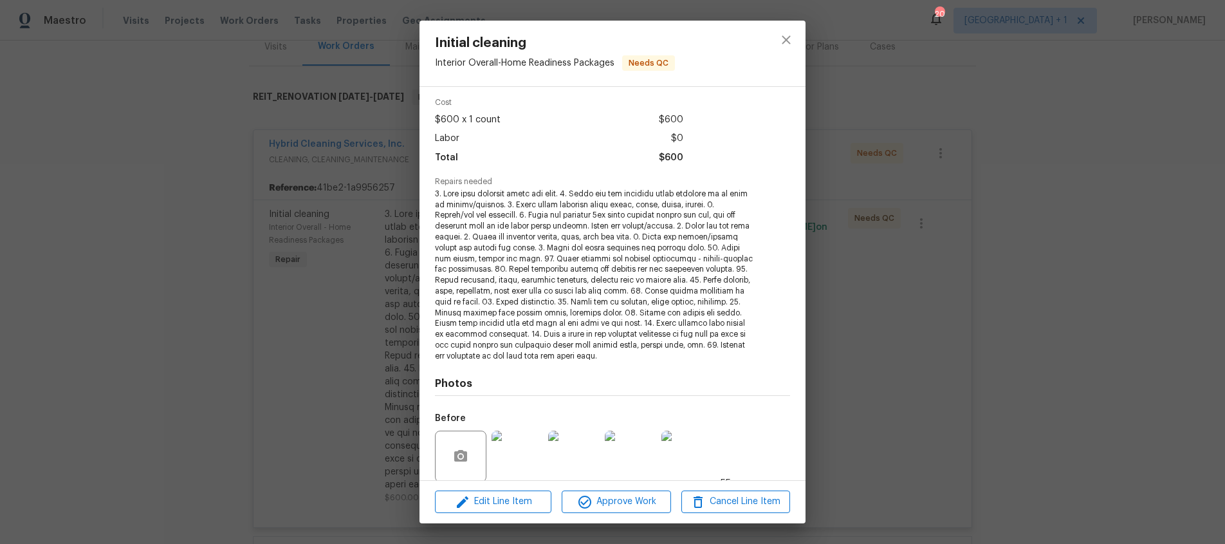
scroll to position [64, 0]
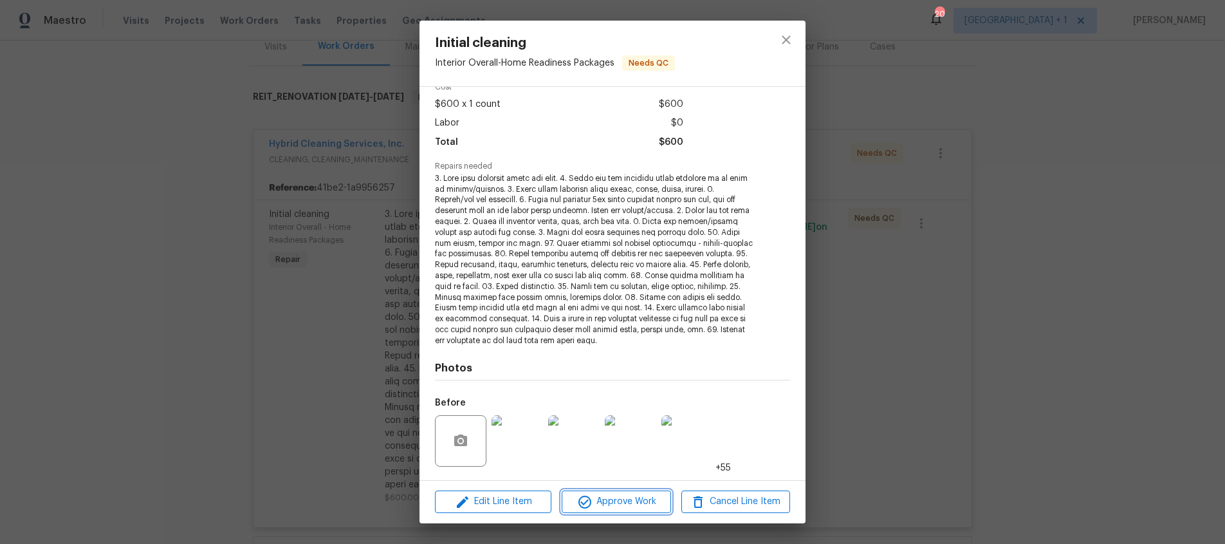
click at [609, 498] on span "Approve Work" at bounding box center [616, 501] width 101 height 16
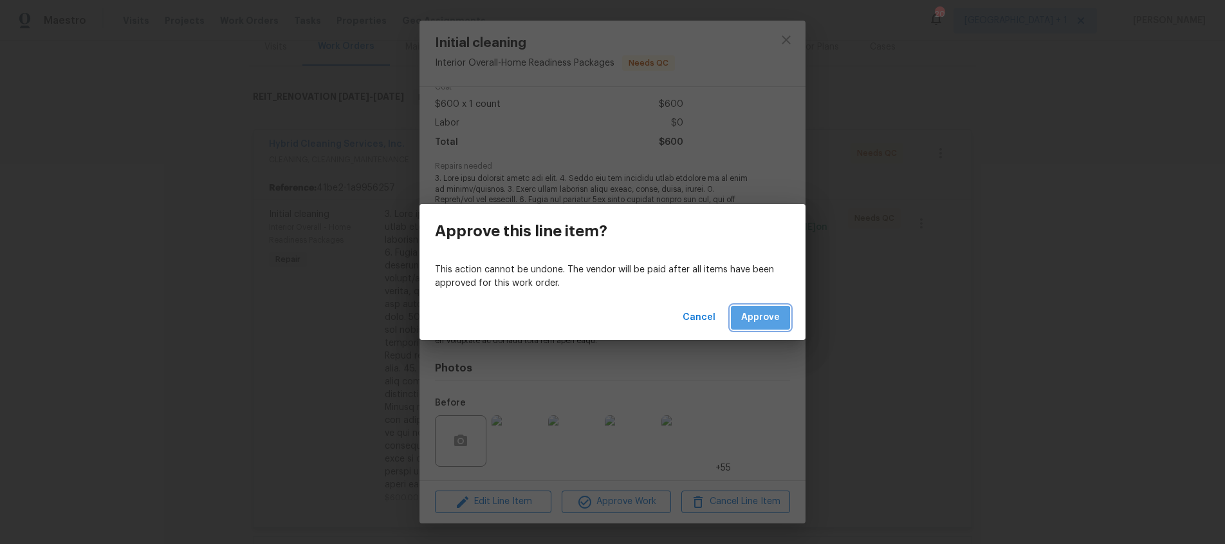
click at [756, 318] on span "Approve" at bounding box center [760, 317] width 39 height 16
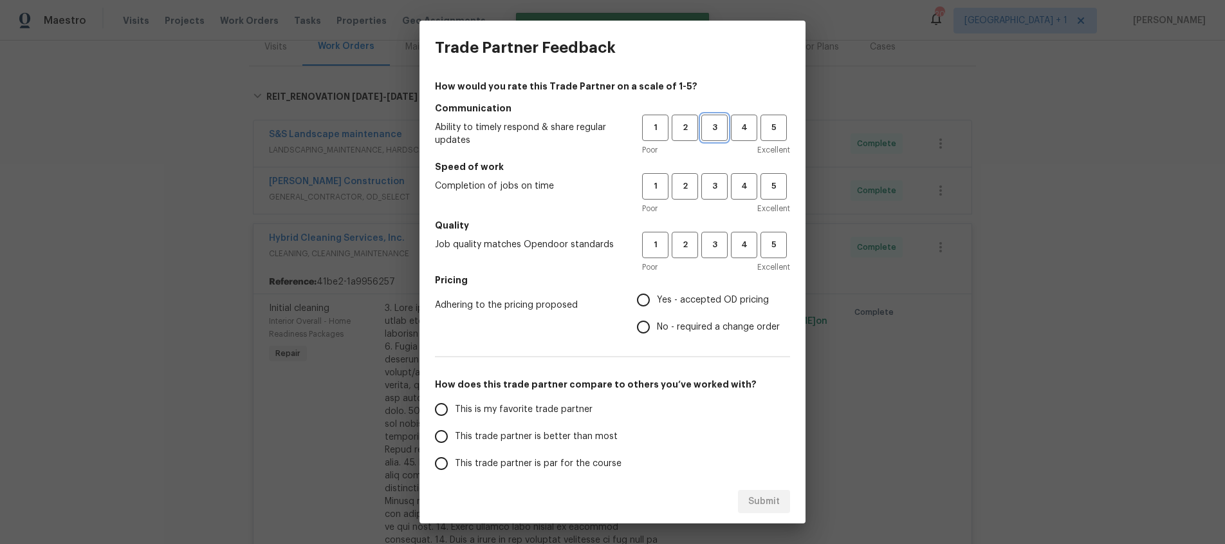
click at [711, 124] on span "3" at bounding box center [715, 127] width 24 height 15
click at [710, 187] on span "3" at bounding box center [715, 186] width 24 height 15
click at [703, 240] on span "3" at bounding box center [715, 244] width 24 height 15
click at [639, 300] on input "Yes - accepted OD pricing" at bounding box center [643, 299] width 27 height 27
radio input "true"
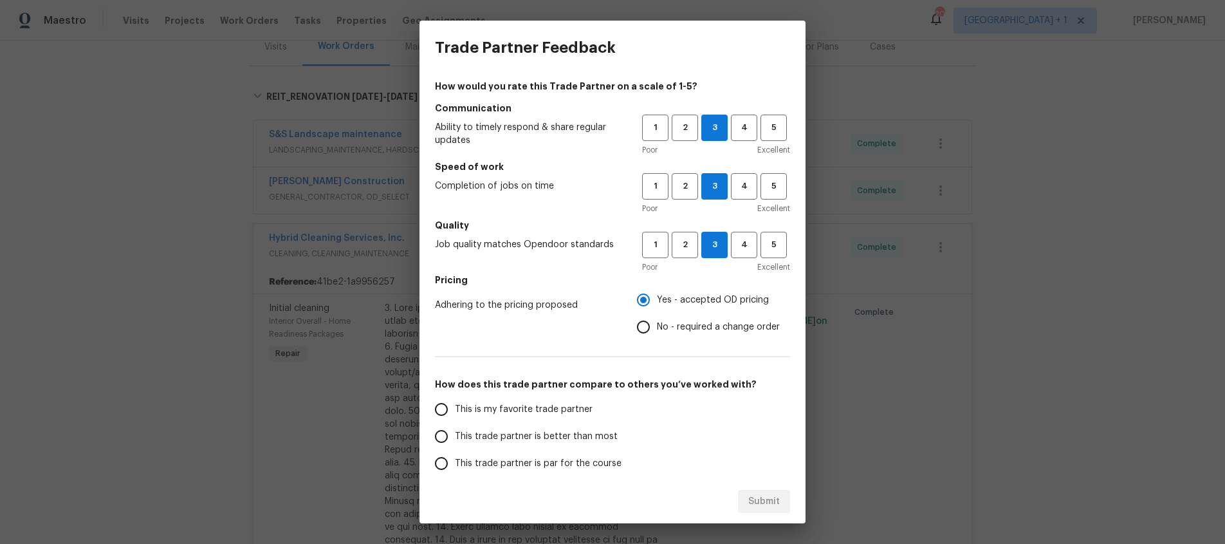
click at [443, 435] on input "This trade partner is better than most" at bounding box center [441, 436] width 27 height 27
radio input "false"
click at [439, 467] on input "This trade partner is par for the course" at bounding box center [441, 463] width 27 height 27
click at [753, 494] on span "Submit" at bounding box center [764, 501] width 32 height 16
radio input "true"
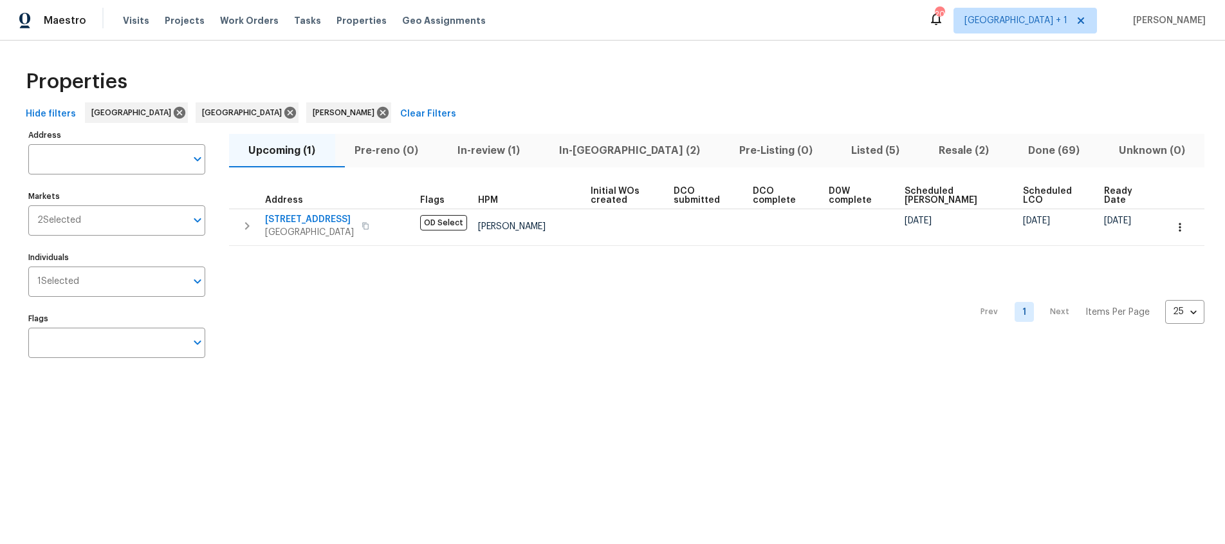
click at [626, 154] on span "In-reno (2)" at bounding box center [629, 151] width 165 height 18
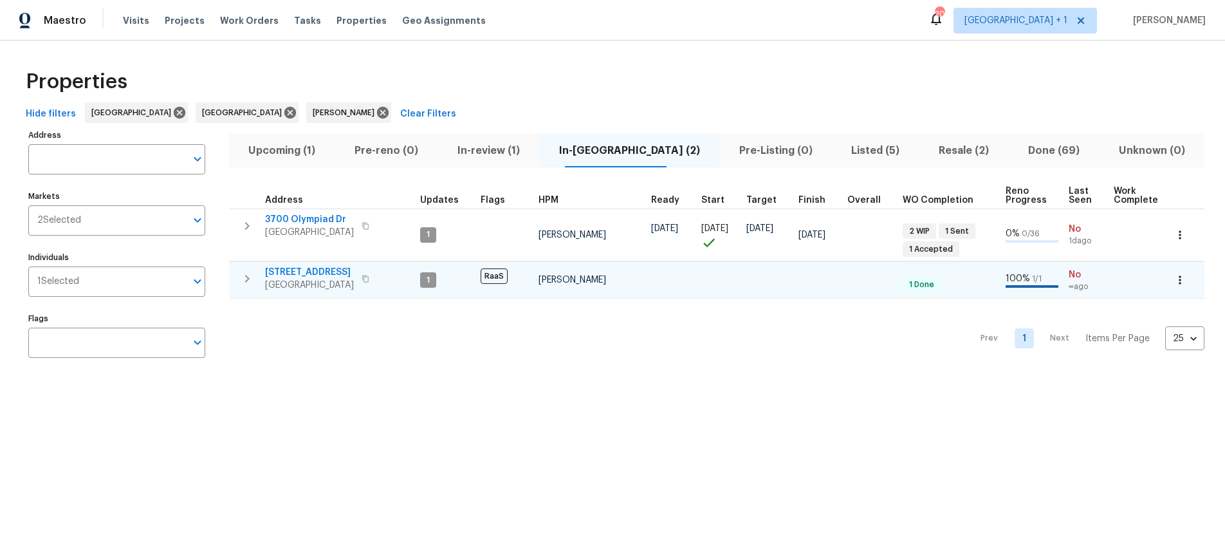
click at [340, 277] on span "120 E 47th St" at bounding box center [309, 272] width 89 height 13
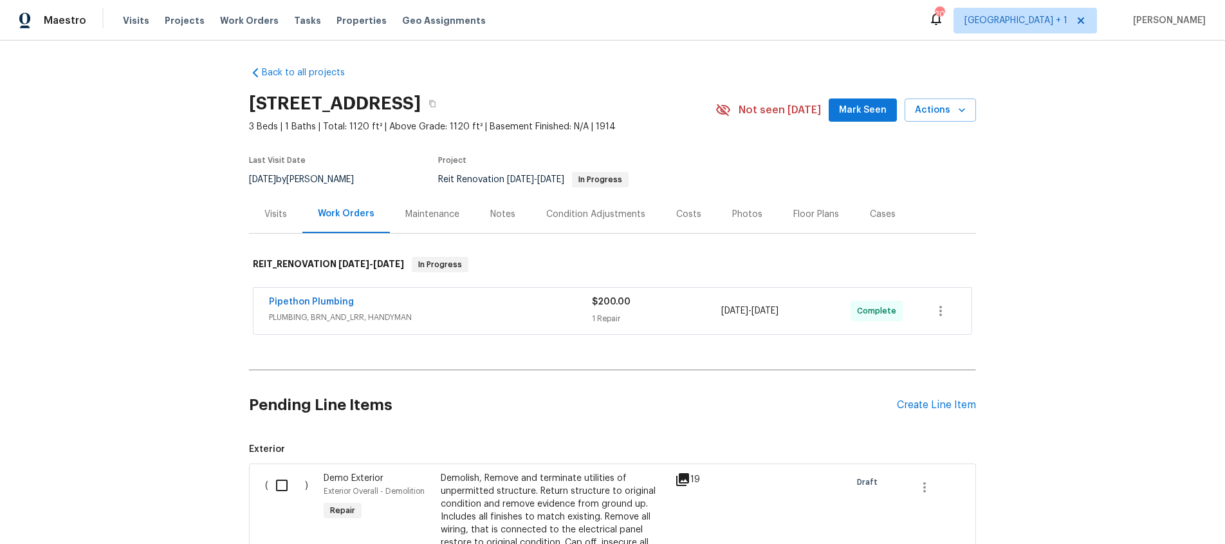
click at [430, 305] on div "Pipethon Plumbing" at bounding box center [430, 302] width 323 height 15
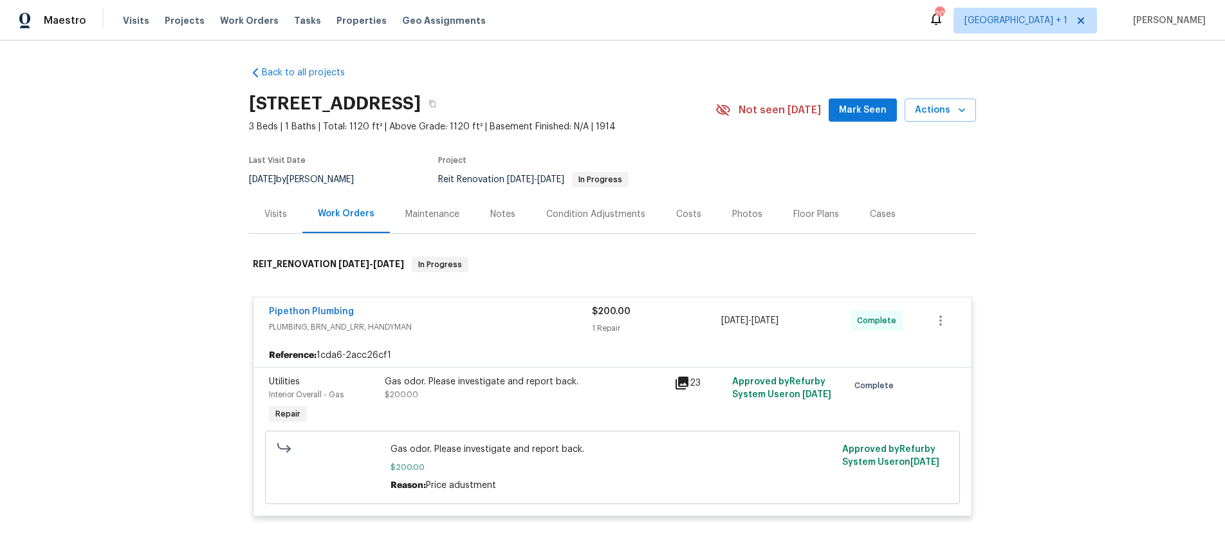
click at [430, 307] on div "Pipethon Plumbing" at bounding box center [430, 312] width 323 height 15
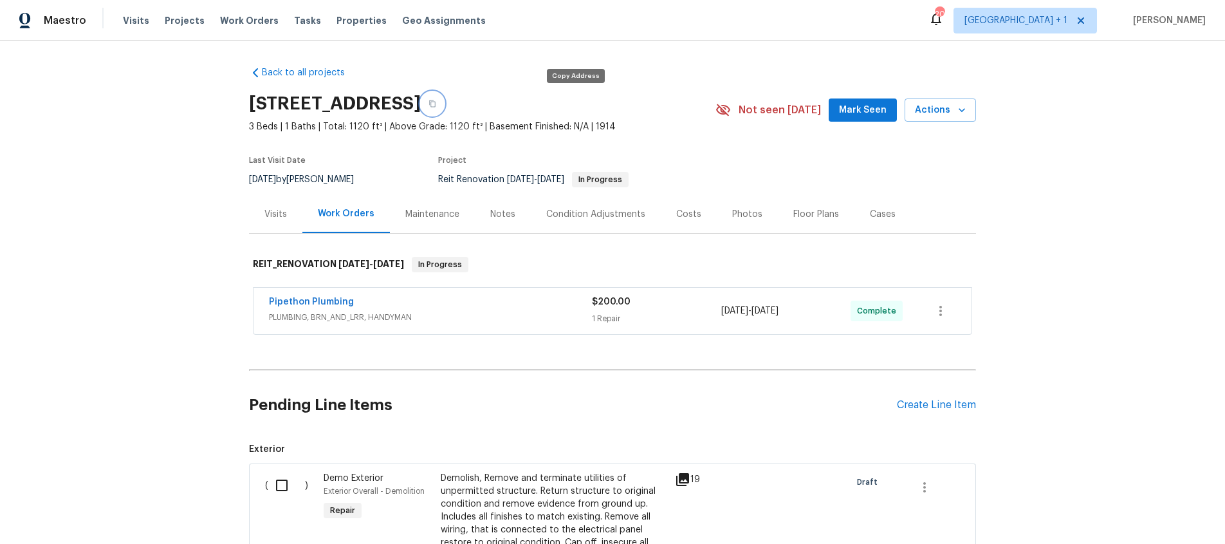
click at [444, 102] on button "button" at bounding box center [432, 103] width 23 height 23
click at [131, 95] on div "Back to all projects 120 E 47th St, Los Angeles, CA 90011 3 Beds | 1 Baths | To…" at bounding box center [612, 292] width 1225 height 503
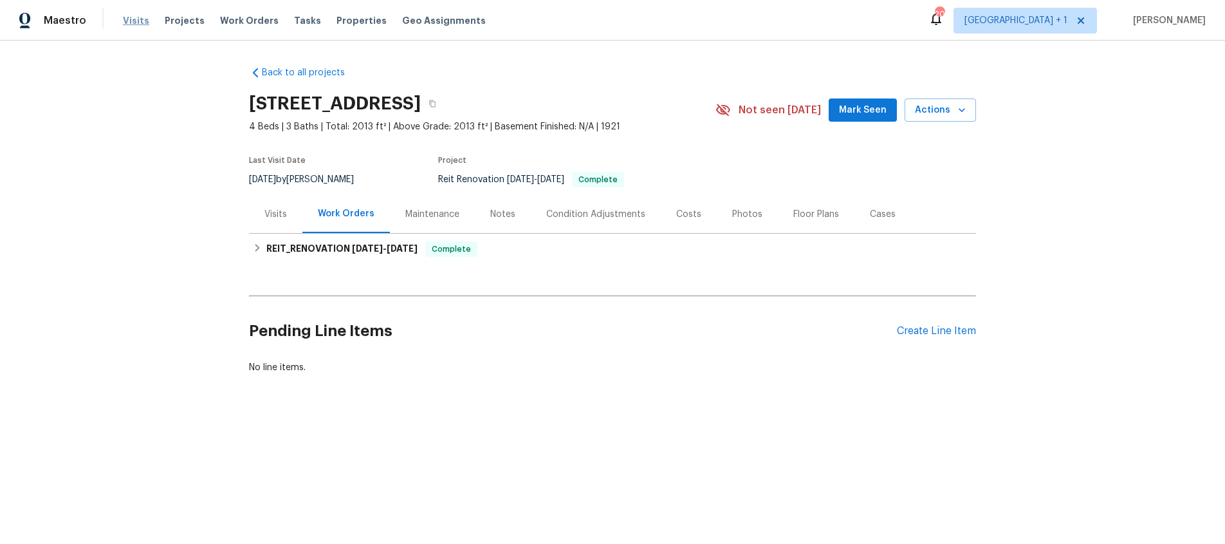
click at [123, 22] on span "Visits" at bounding box center [136, 20] width 26 height 13
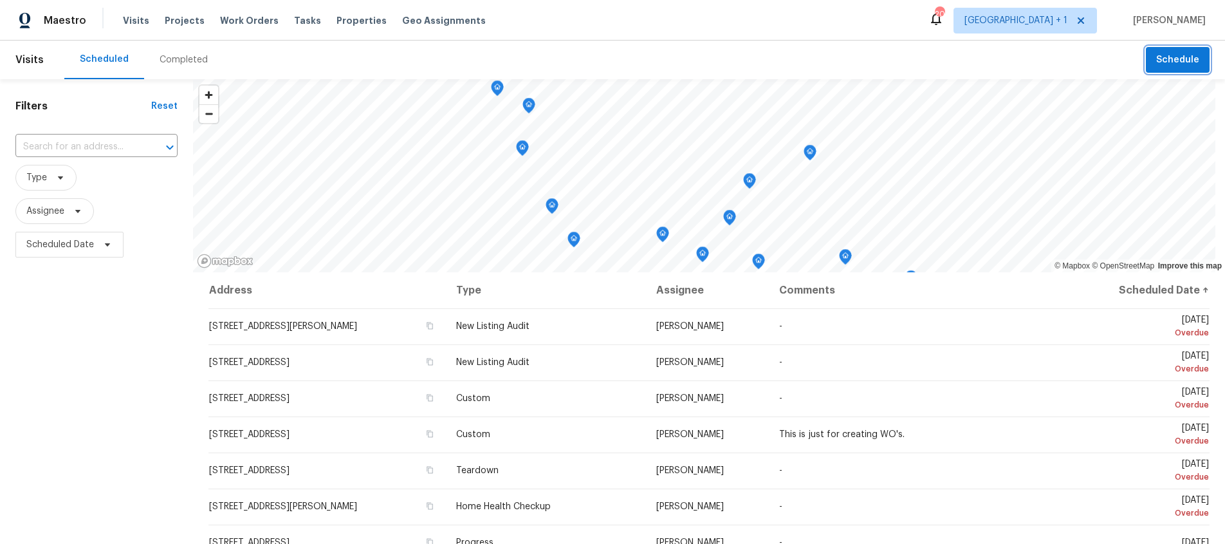
click at [1156, 69] on button "Schedule" at bounding box center [1178, 60] width 64 height 26
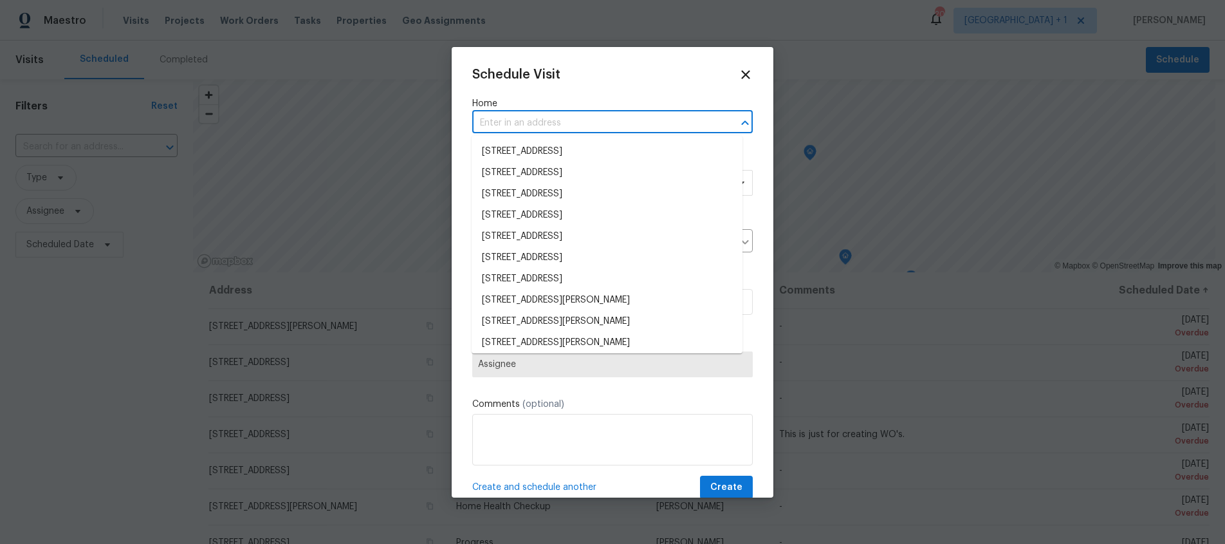
click at [497, 126] on input "text" at bounding box center [594, 123] width 244 height 20
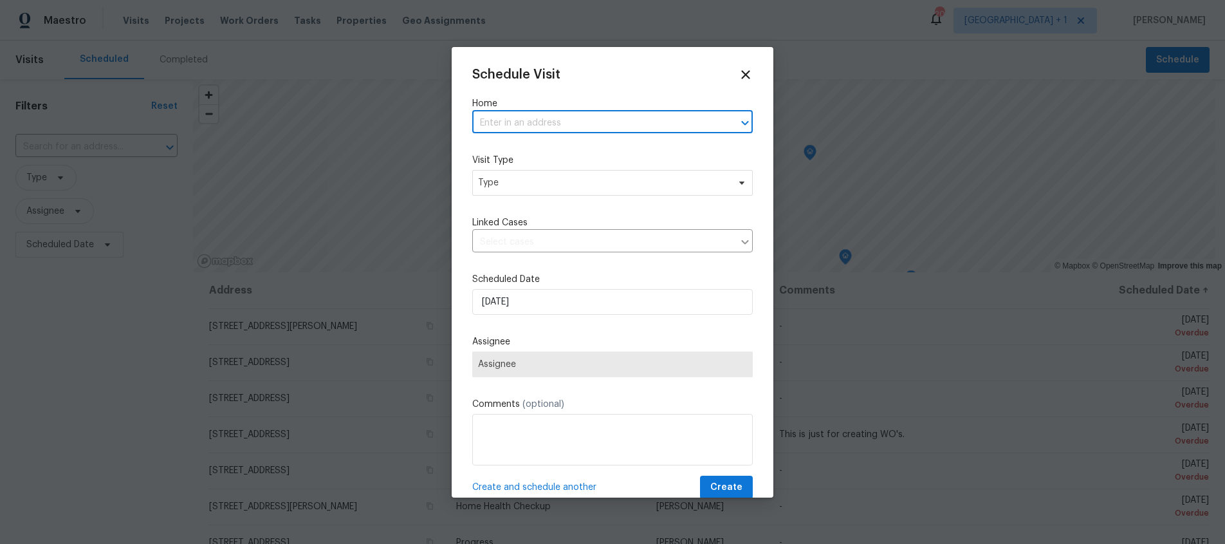
paste input "[STREET_ADDRESS]"
type input "[STREET_ADDRESS]"
click at [540, 152] on li "[STREET_ADDRESS]" at bounding box center [607, 151] width 271 height 21
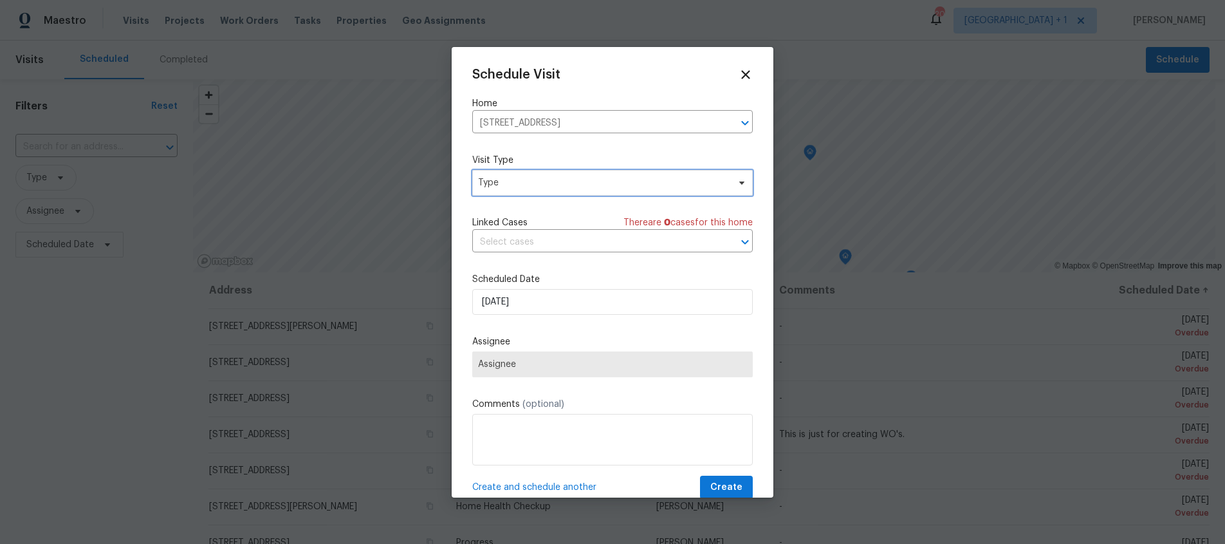
click at [534, 188] on span "Type" at bounding box center [603, 182] width 250 height 13
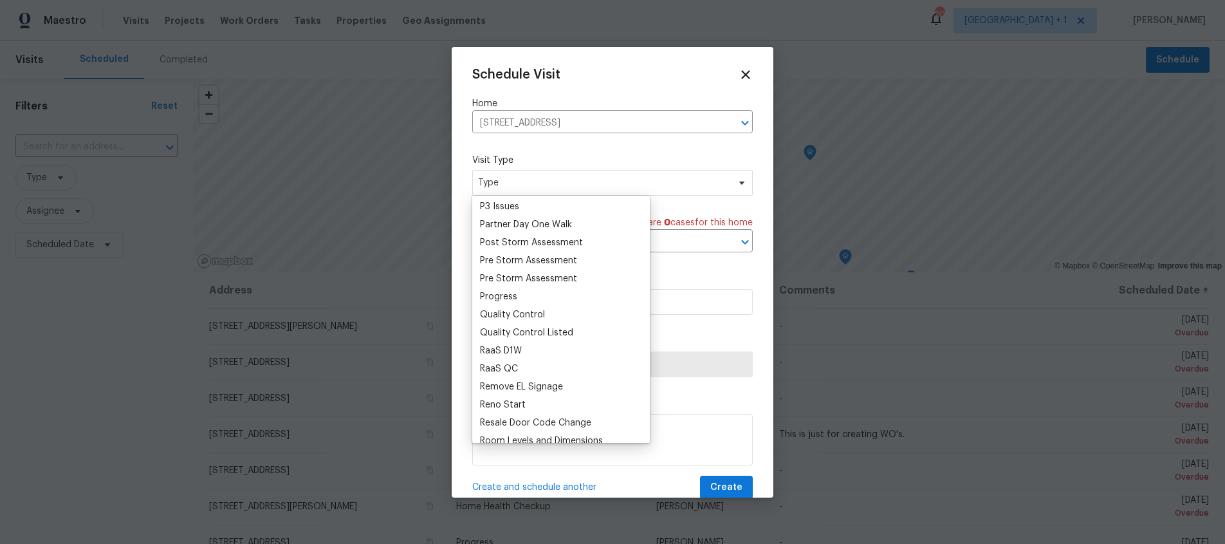
scroll to position [916, 0]
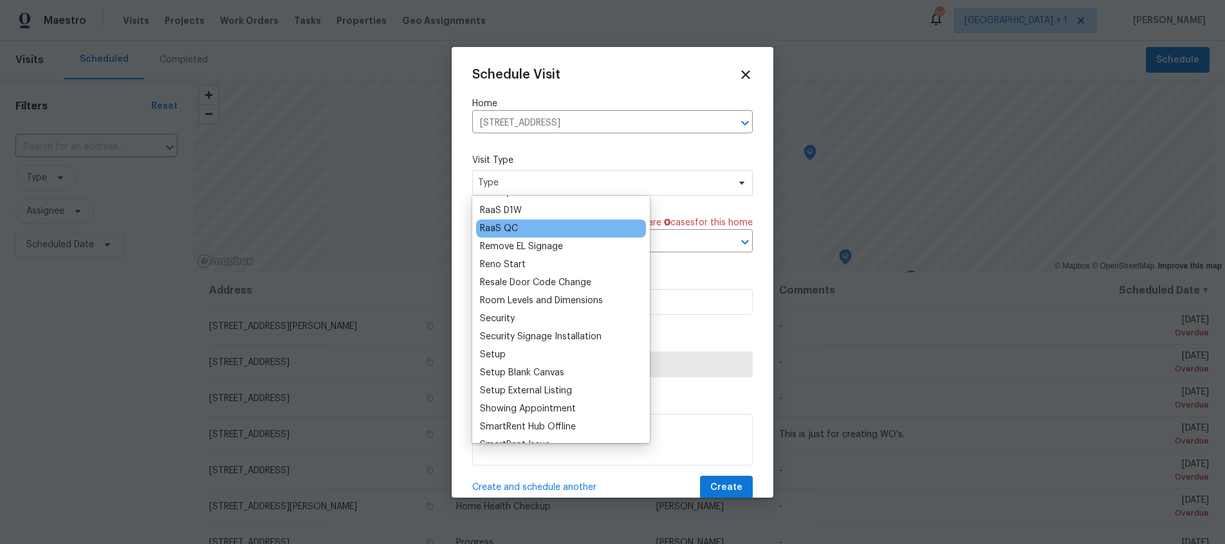
click at [518, 230] on div "RaaS QC" at bounding box center [561, 228] width 170 height 18
click at [508, 230] on div "RaaS QC" at bounding box center [499, 228] width 38 height 13
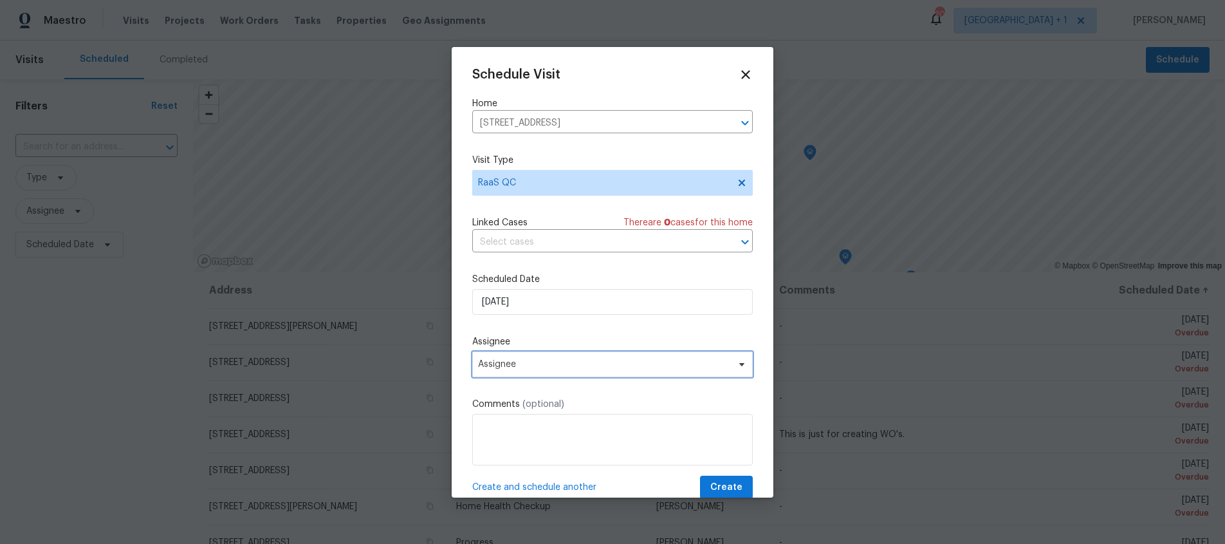
click at [539, 369] on span "Assignee" at bounding box center [604, 364] width 252 height 10
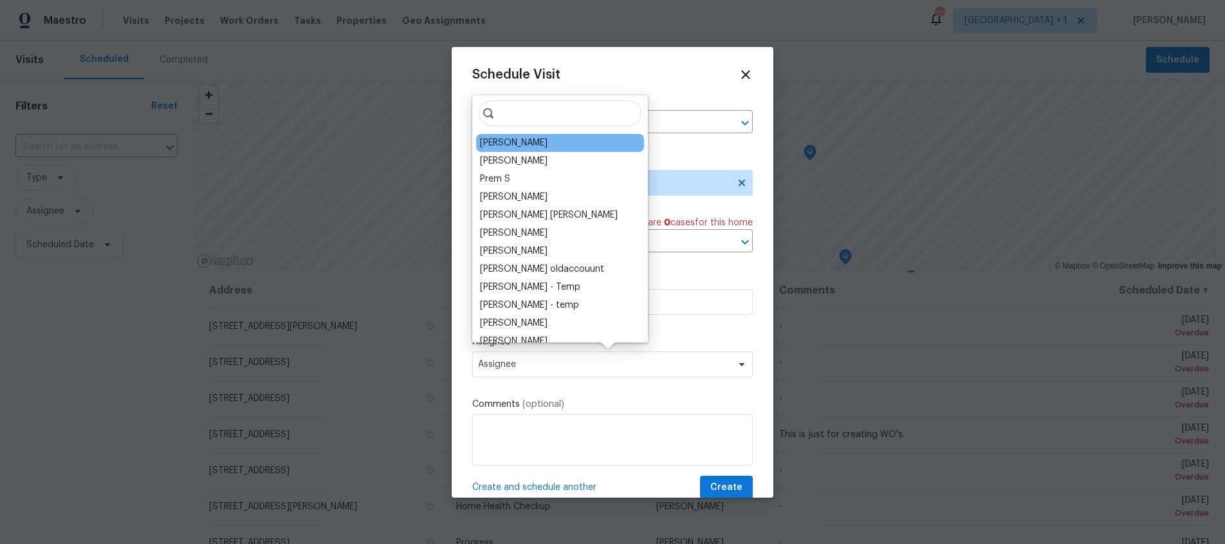
click at [533, 148] on div "[PERSON_NAME]" at bounding box center [514, 142] width 68 height 13
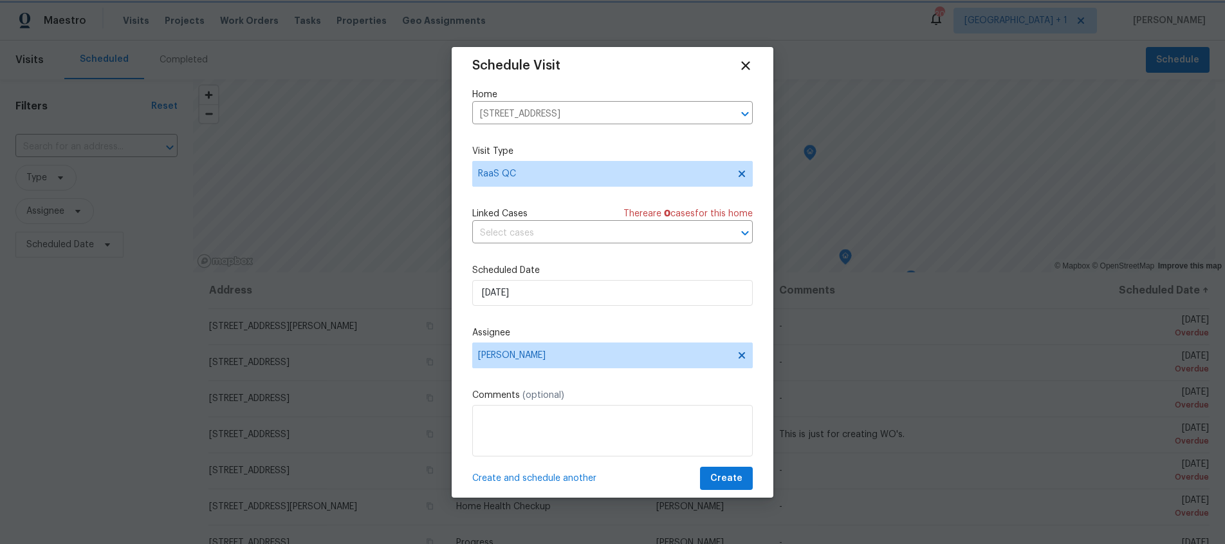
scroll to position [23, 0]
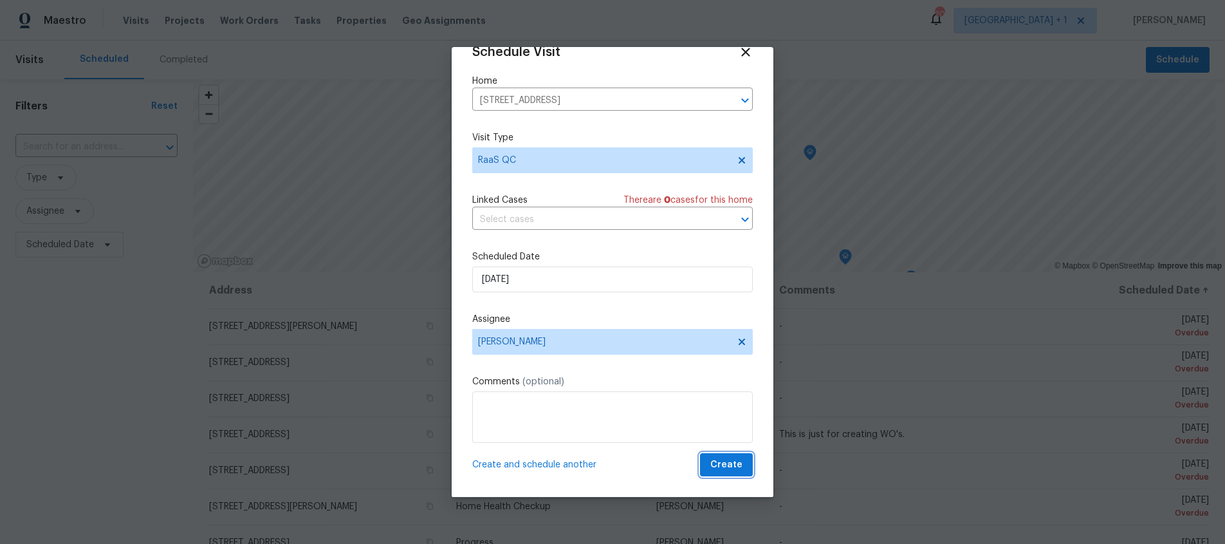
click at [711, 471] on span "Create" at bounding box center [726, 465] width 32 height 16
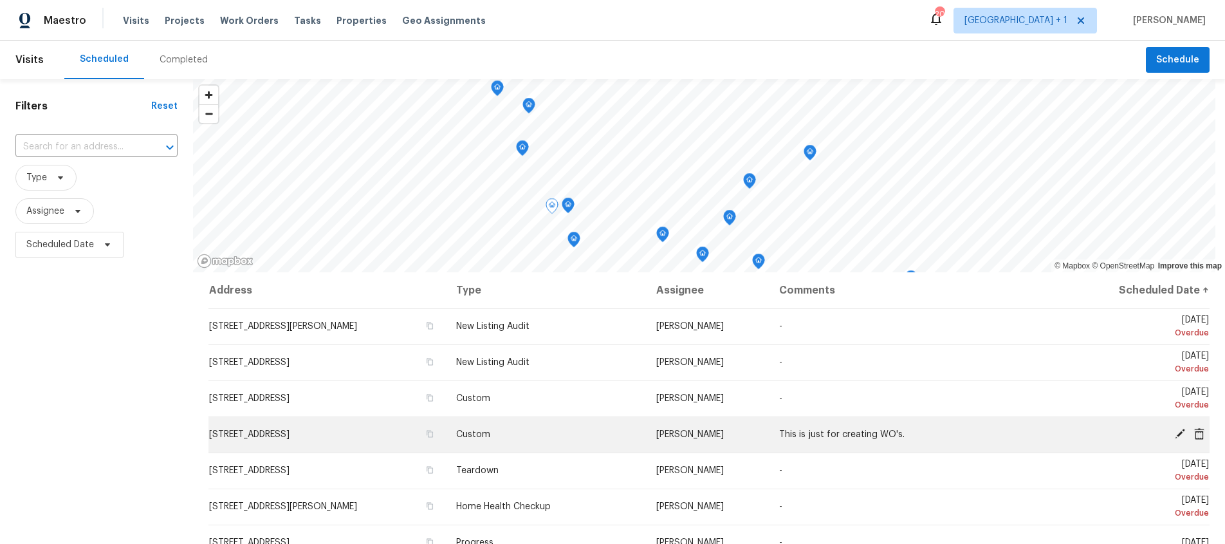
click at [1194, 433] on icon at bounding box center [1200, 434] width 12 height 12
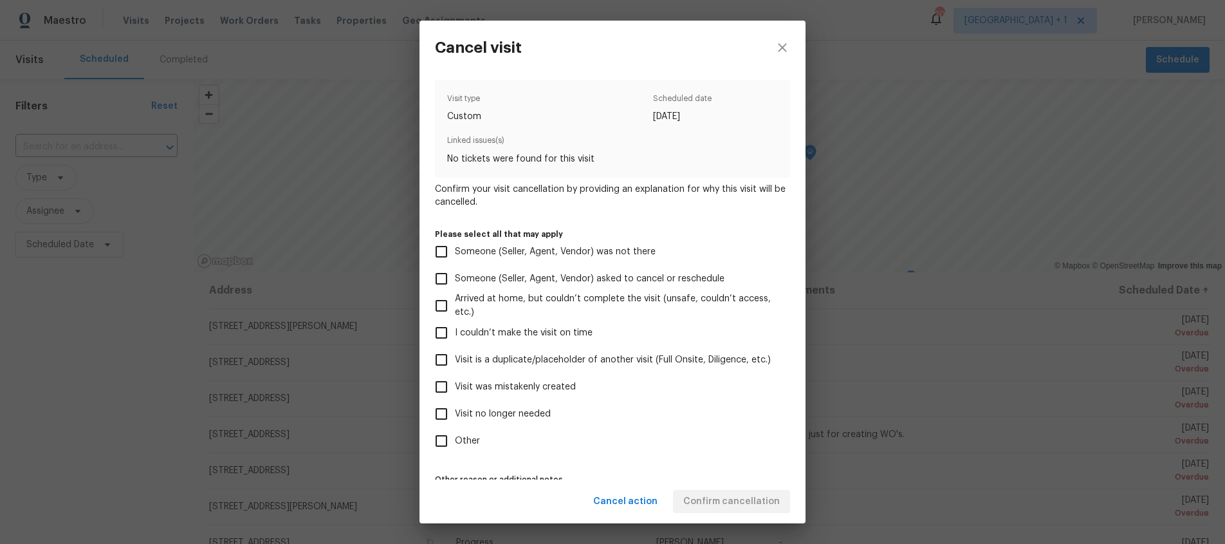
click at [446, 415] on input "Visit no longer needed" at bounding box center [441, 413] width 27 height 27
checkbox input "true"
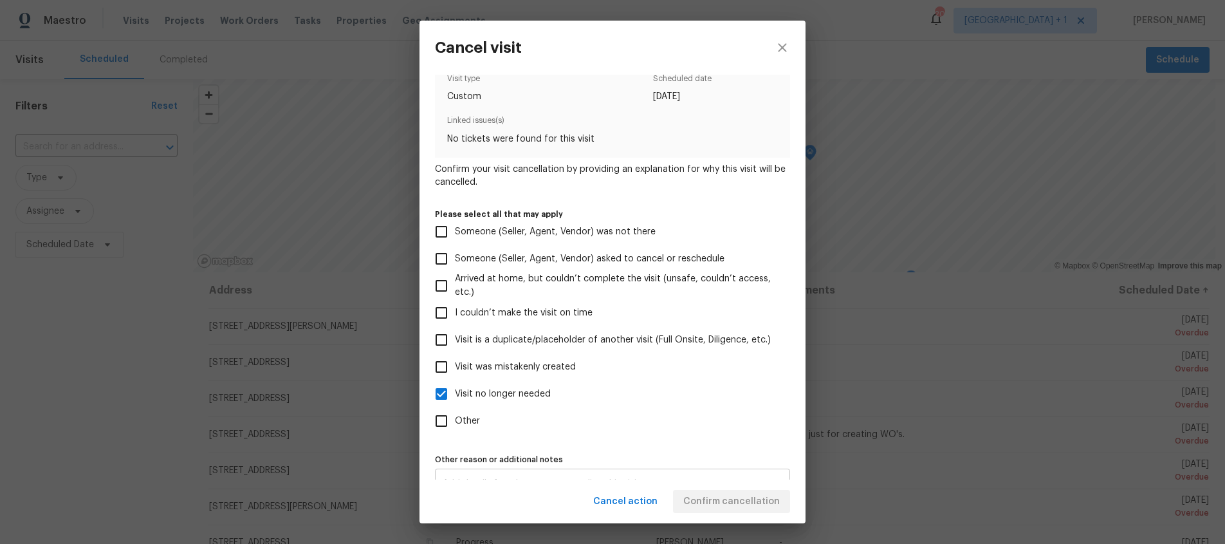
scroll to position [44, 0]
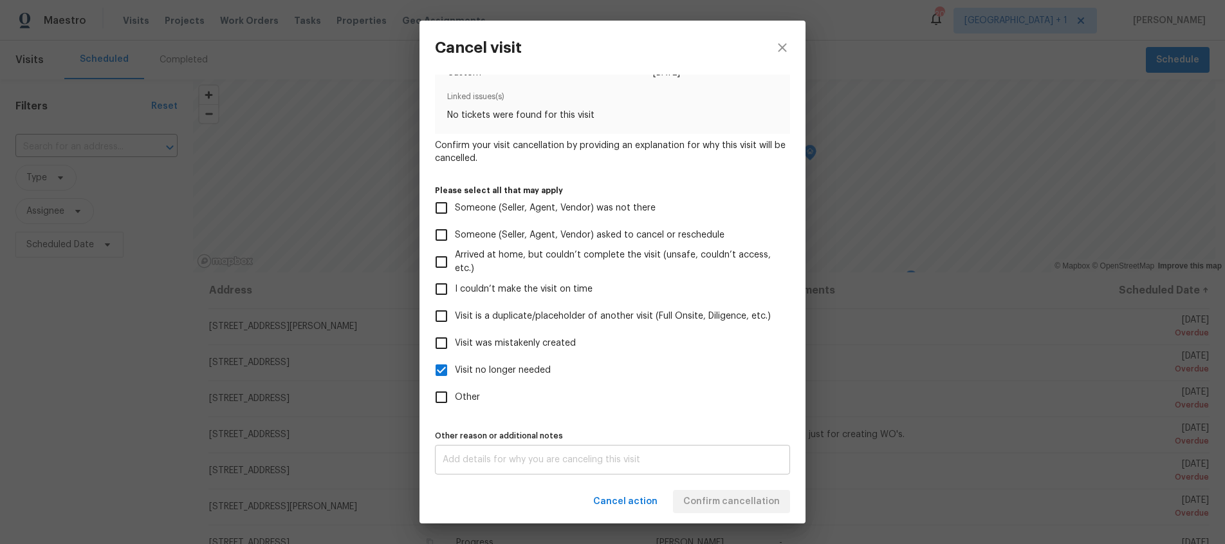
click at [593, 466] on div "x Other reason or additional notes" at bounding box center [612, 460] width 355 height 30
click at [448, 346] on input "Visit was mistakenly created" at bounding box center [441, 342] width 27 height 27
checkbox input "true"
click at [491, 475] on div "Visit type Custom Scheduled date 9/26/2025 Linked issues(s) No tickets were fou…" at bounding box center [612, 277] width 386 height 405
click at [498, 468] on div "x Other reason or additional notes" at bounding box center [612, 460] width 355 height 30
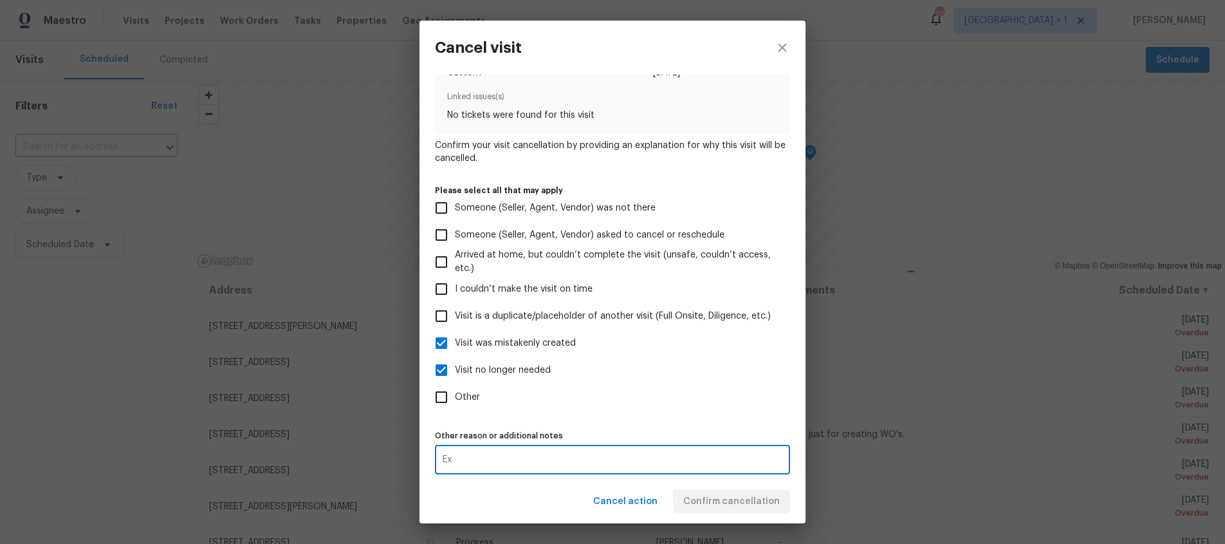
type textarea "E"
type textarea "mistake"
click at [551, 448] on div "mistake x Other reason or additional notes" at bounding box center [612, 460] width 355 height 30
click at [739, 501] on span "Confirm cancellation" at bounding box center [731, 501] width 97 height 16
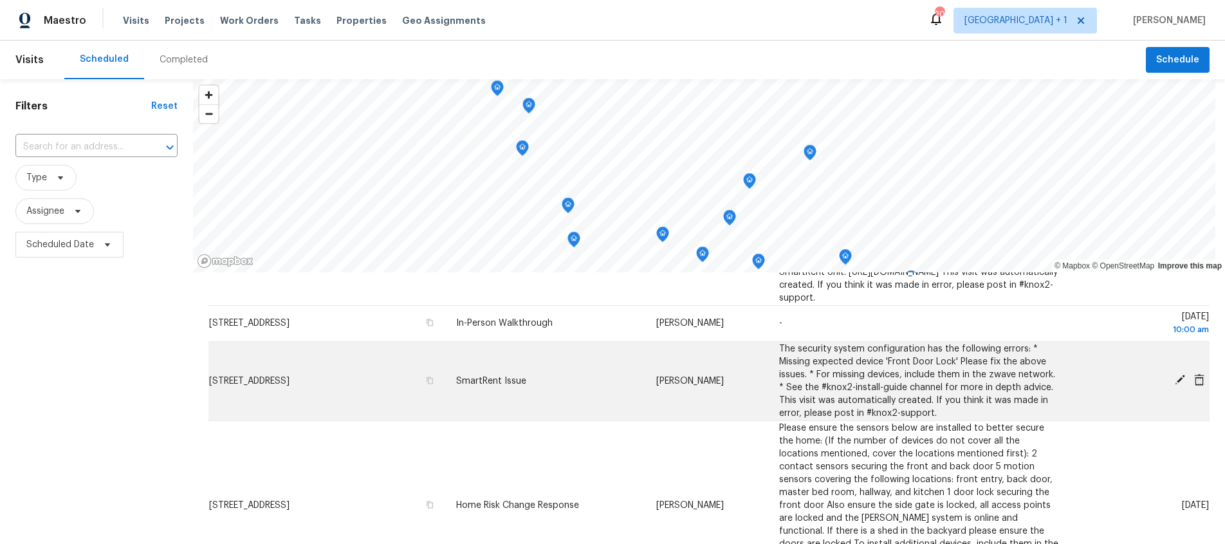
scroll to position [589, 0]
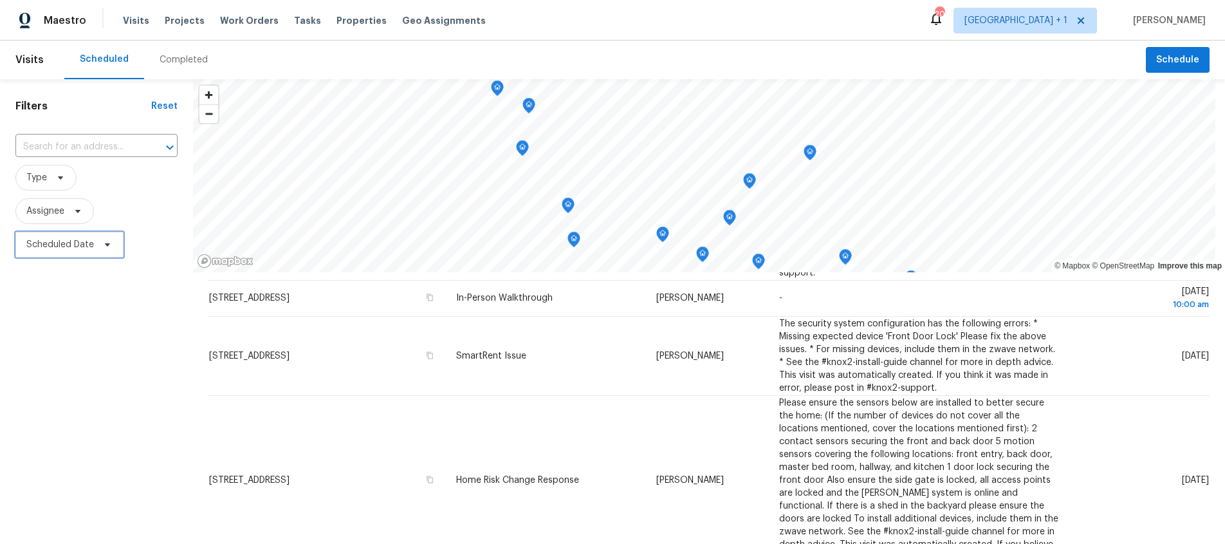
click at [79, 245] on span "Scheduled Date" at bounding box center [60, 244] width 68 height 13
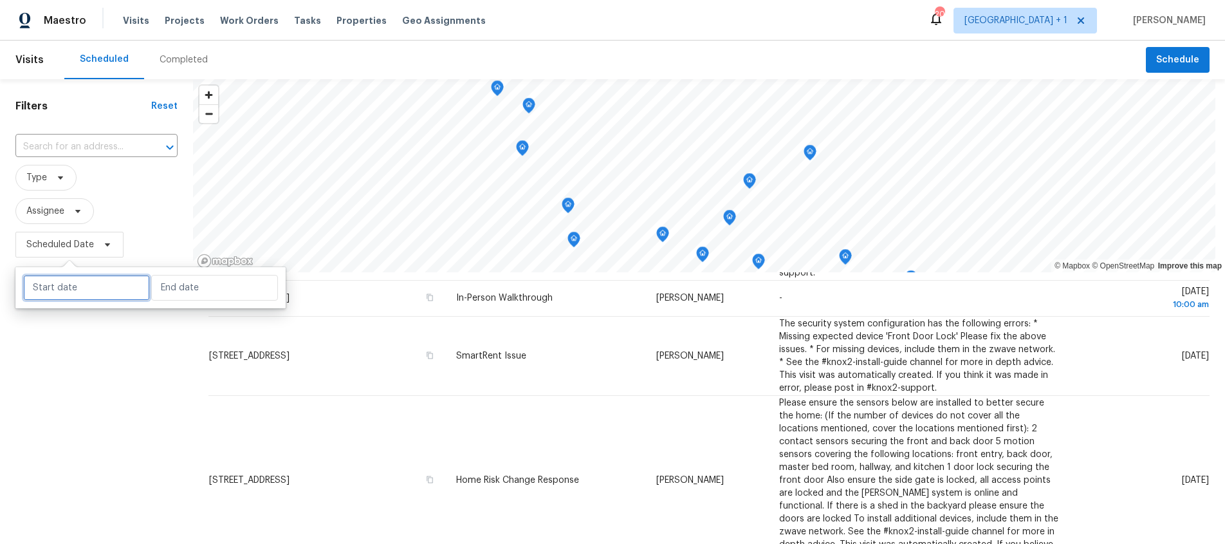
click at [92, 285] on input "text" at bounding box center [86, 288] width 127 height 26
select select "8"
select select "2025"
select select "9"
select select "2025"
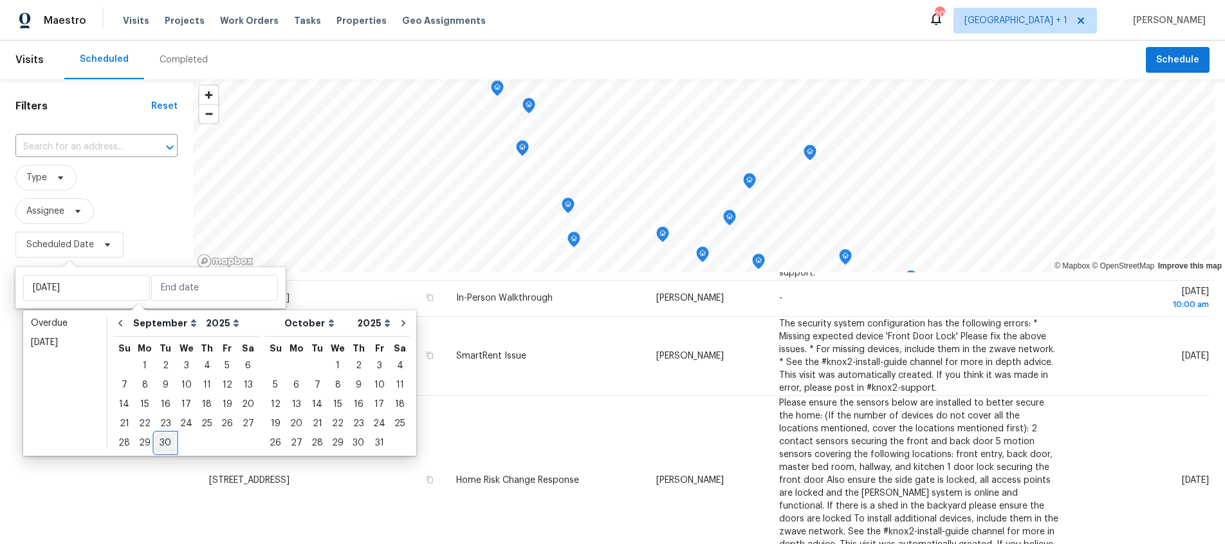
click at [165, 445] on div "30" at bounding box center [165, 443] width 21 height 18
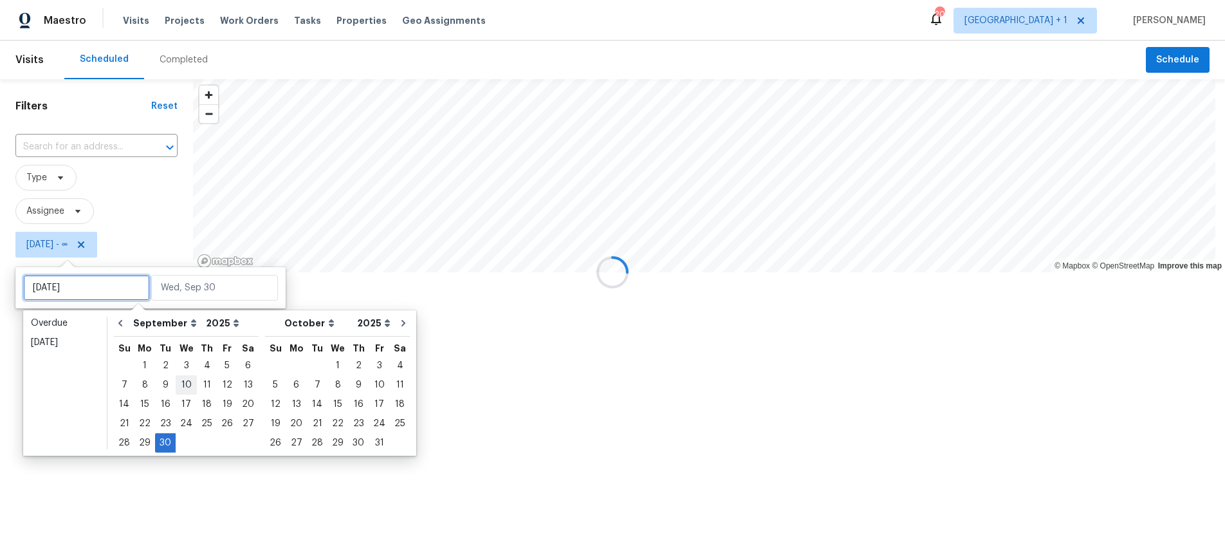
type input "Tue, Sep 23"
type input "Tue, Sep 30"
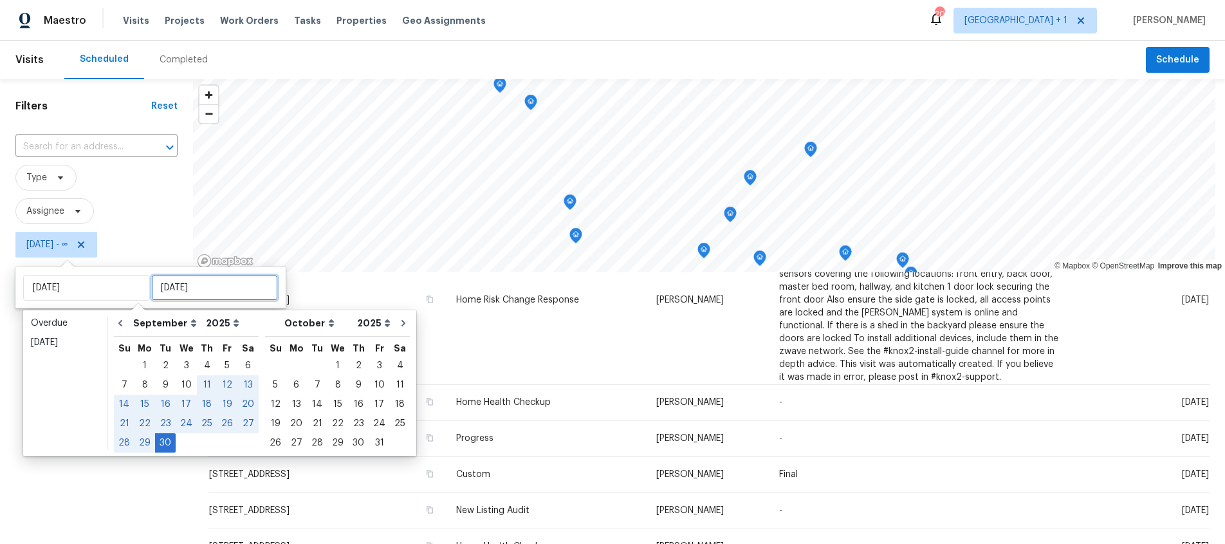
type input "Tue, Sep 30"
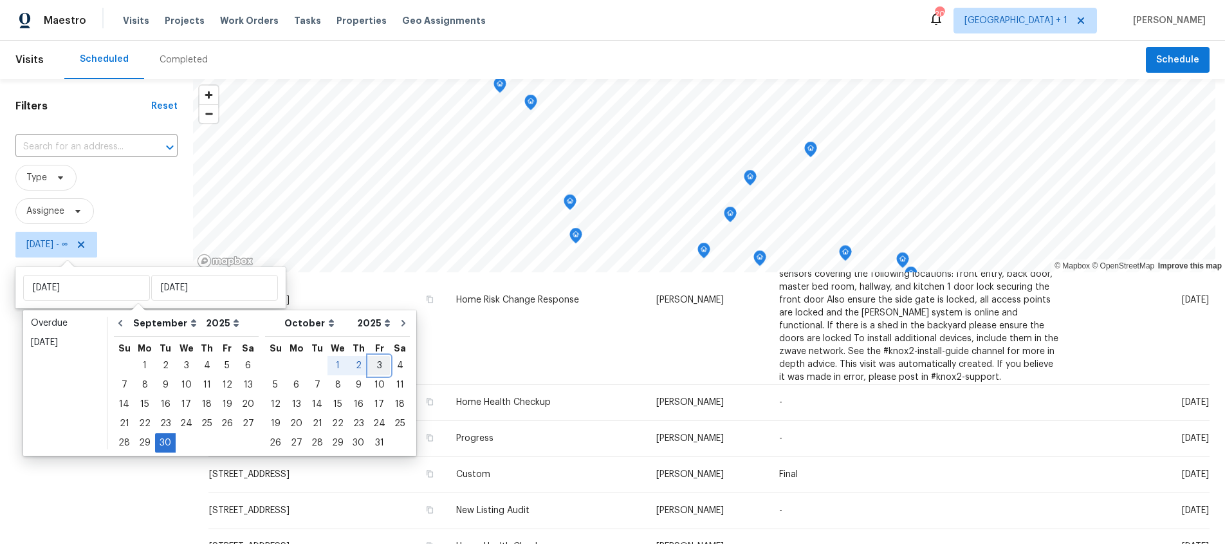
click at [372, 364] on div "3" at bounding box center [379, 365] width 21 height 18
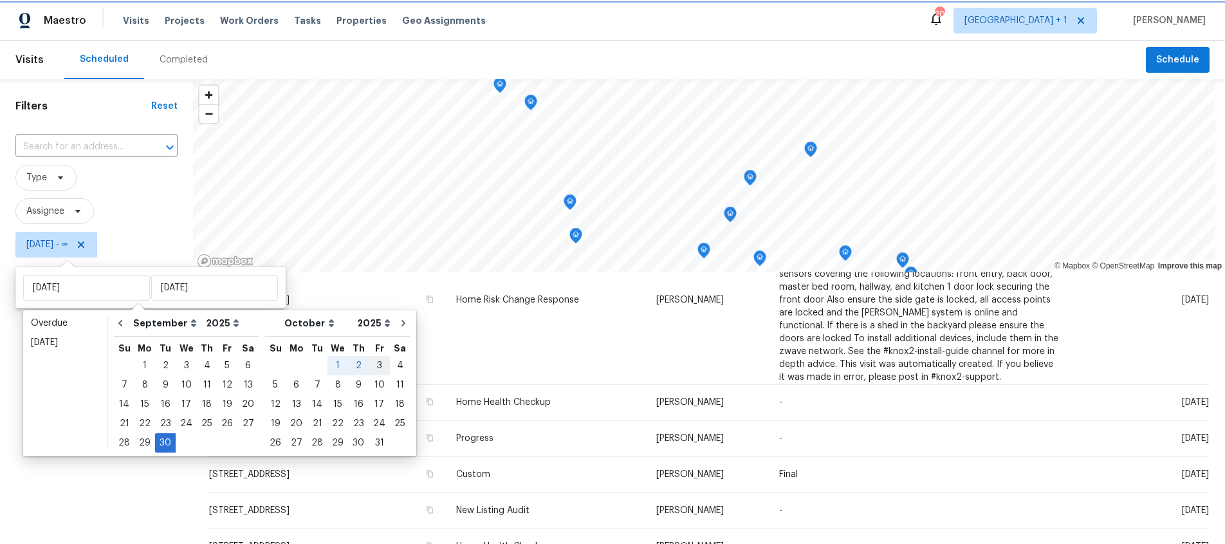
type input "Fri, Oct 03"
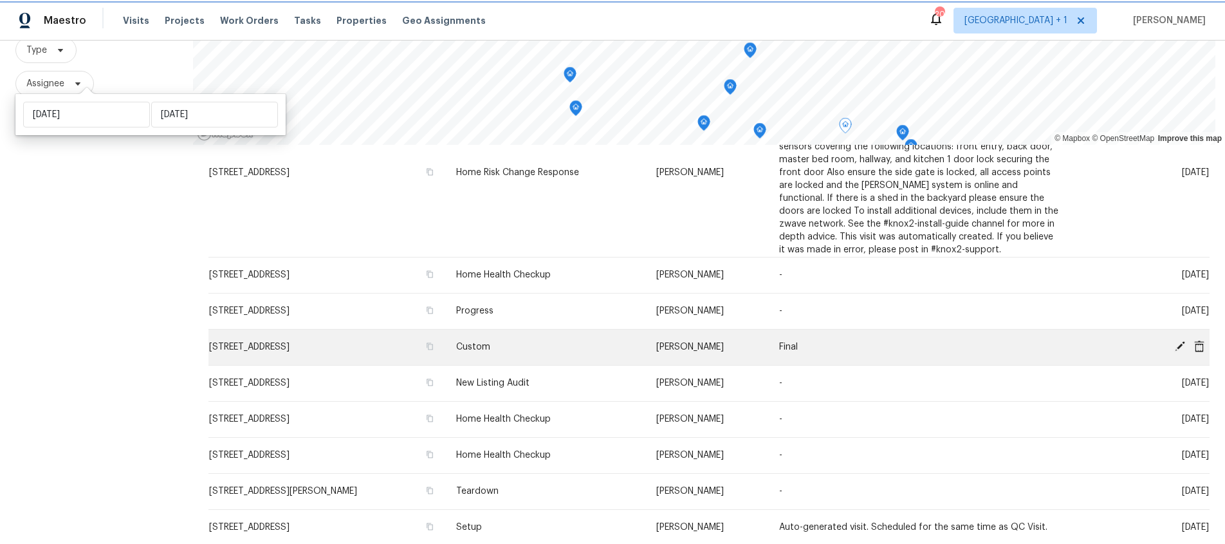
scroll to position [173, 0]
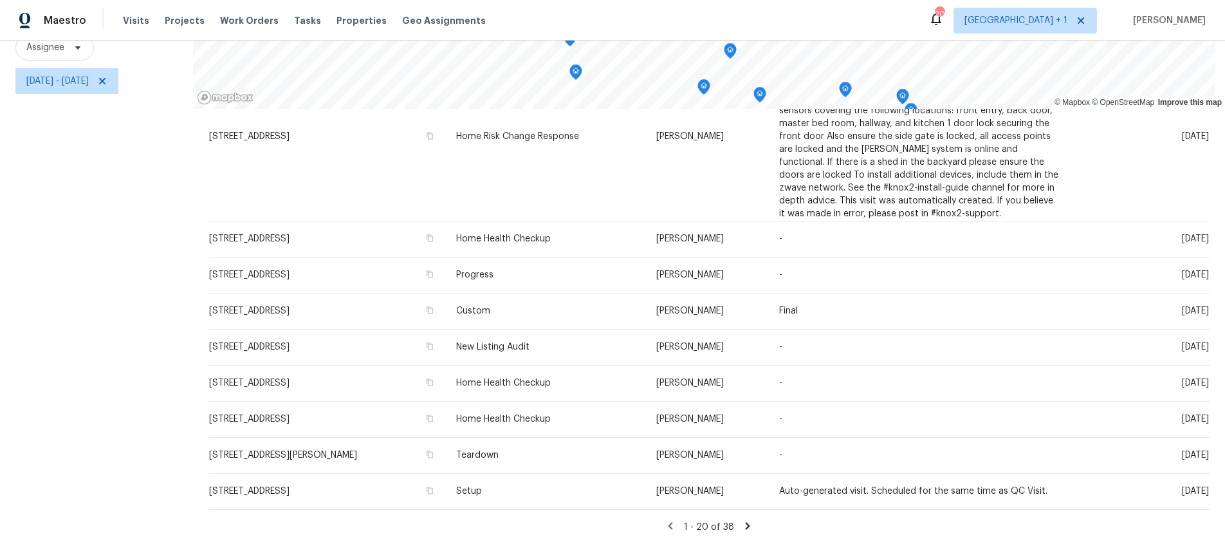
click at [742, 520] on icon at bounding box center [748, 526] width 12 height 12
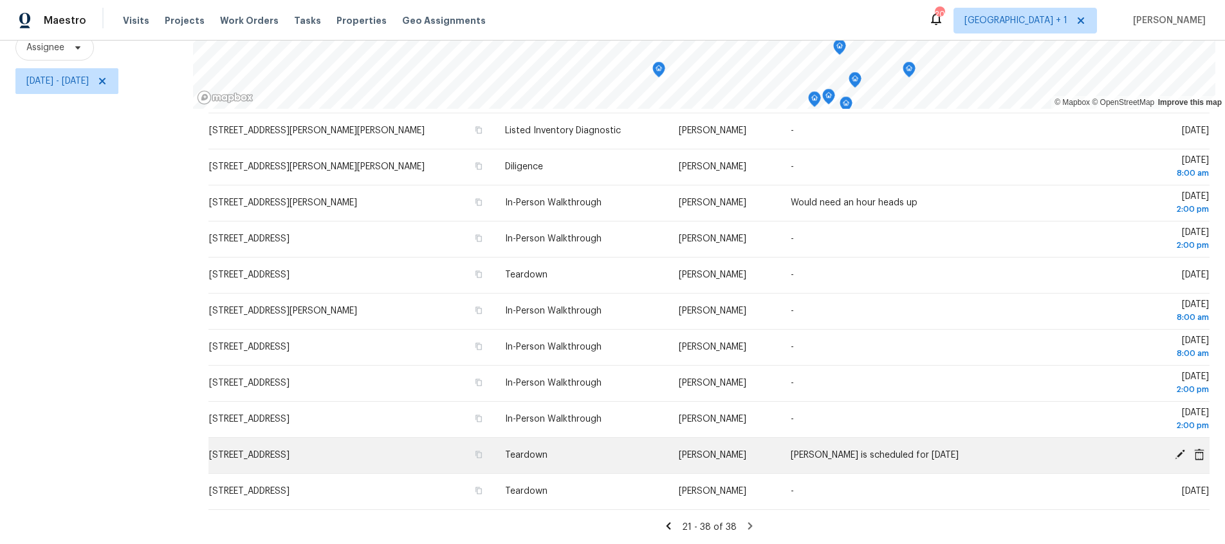
click at [1174, 448] on icon at bounding box center [1180, 454] width 12 height 12
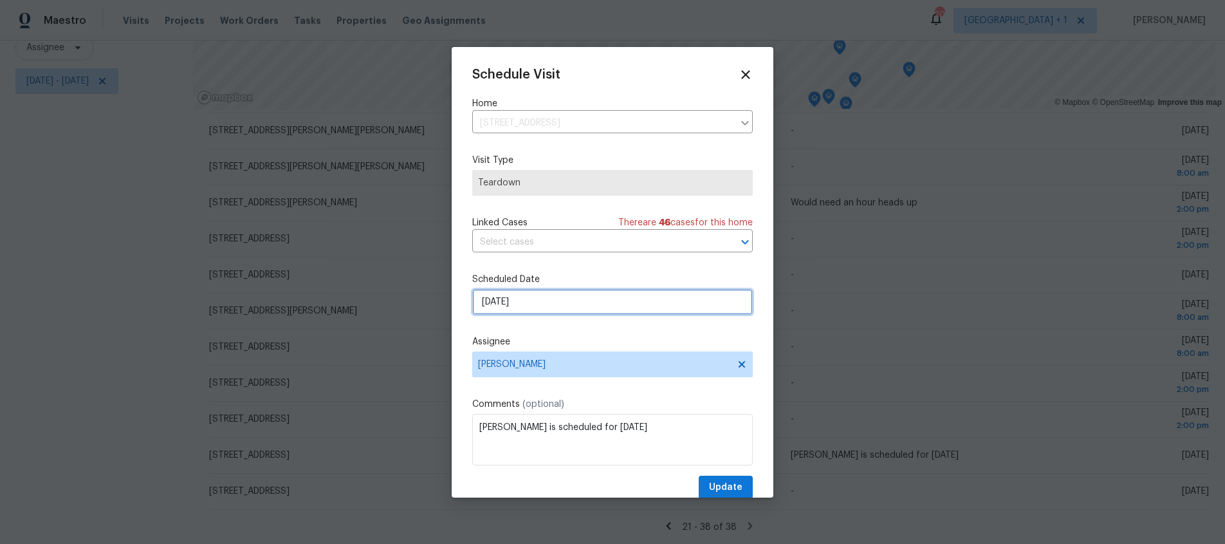
select select "9"
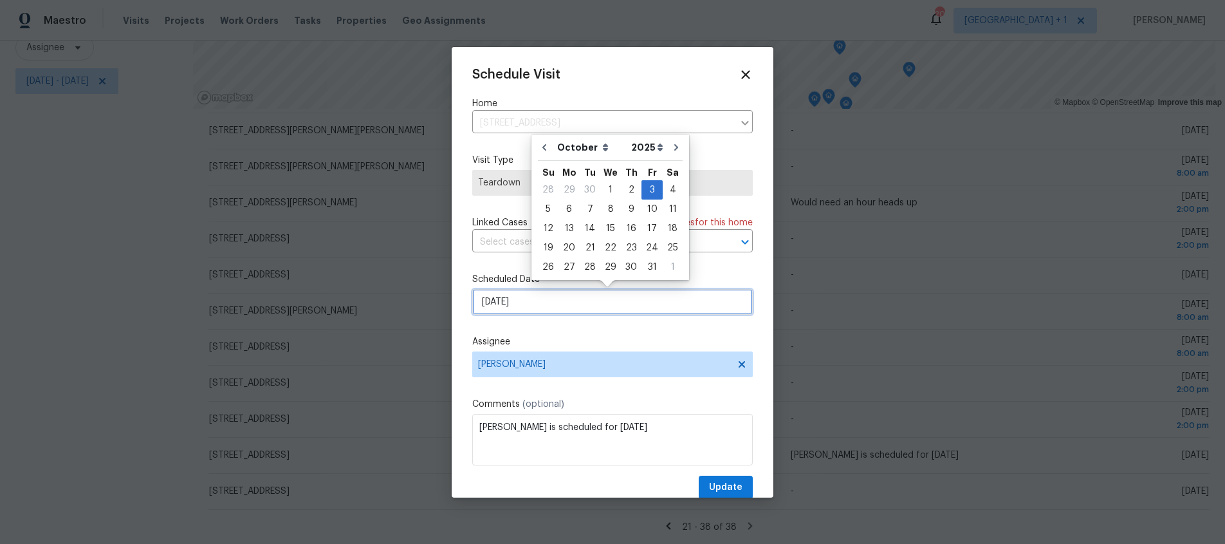
click at [579, 306] on input "10/3/2025" at bounding box center [612, 302] width 281 height 26
drag, startPoint x: 613, startPoint y: 188, endPoint x: 549, endPoint y: 151, distance: 72.9
click at [558, 160] on div "September October November December Open dropdown 2025 2026 Open dropdown Su Mo…" at bounding box center [610, 207] width 145 height 139
click at [542, 146] on icon "Go to previous month" at bounding box center [544, 147] width 10 height 10
type input "9/30/2025"
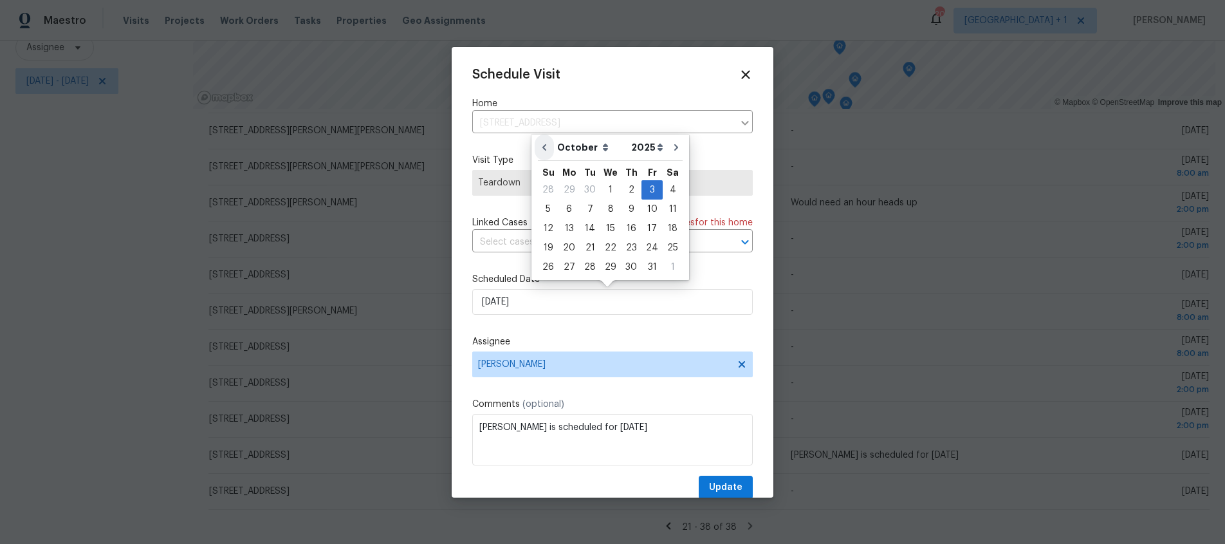
select select "8"
click at [583, 264] on div "30" at bounding box center [590, 267] width 21 height 18
click at [717, 488] on span "Update" at bounding box center [725, 487] width 33 height 16
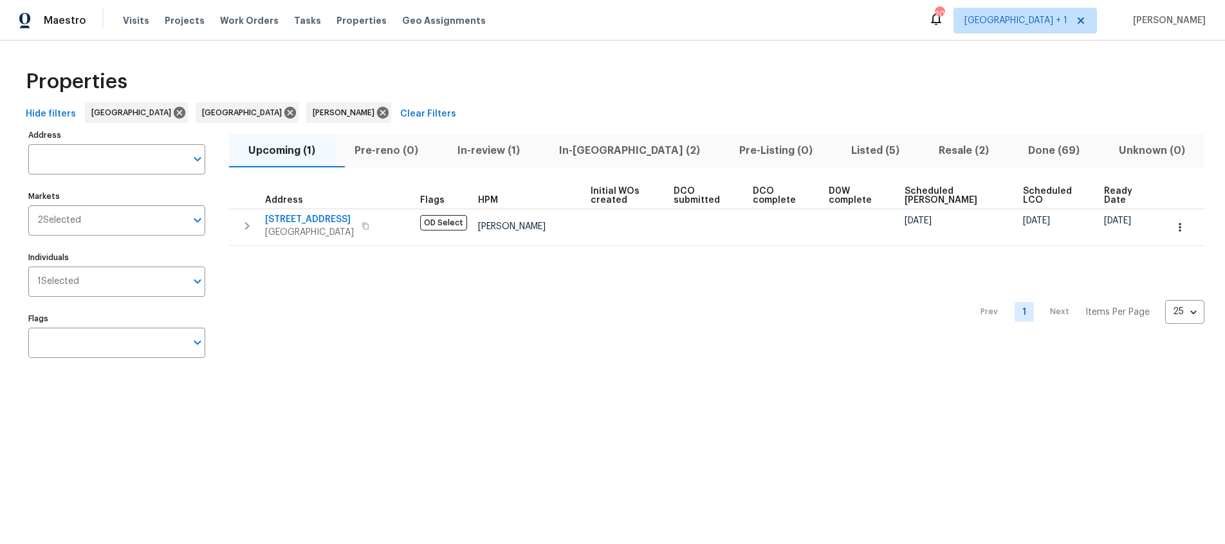
click at [643, 311] on div "Prev 1 Next Items Per Page 25 25 ​" at bounding box center [716, 308] width 975 height 125
